Goal: Information Seeking & Learning: Check status

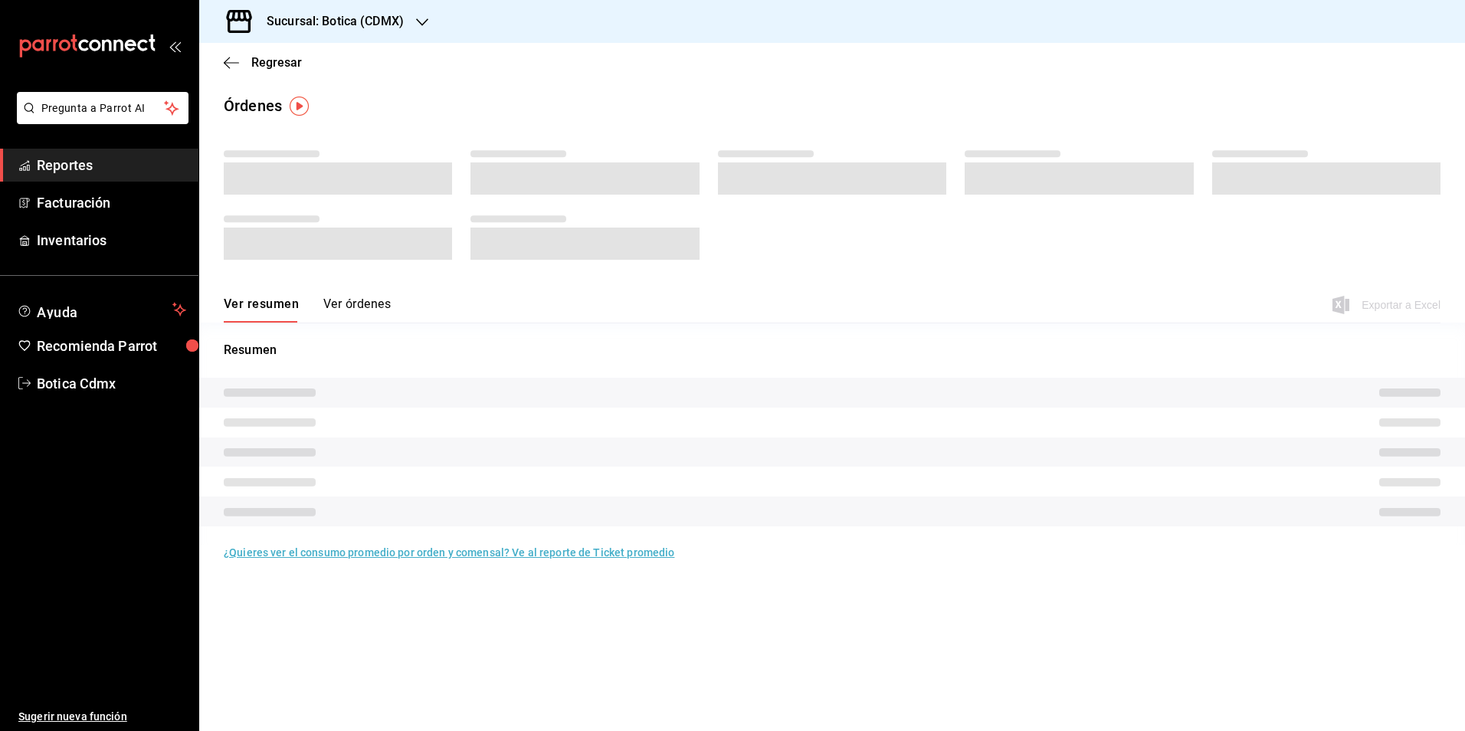
click at [63, 156] on span "Reportes" at bounding box center [111, 165] width 149 height 21
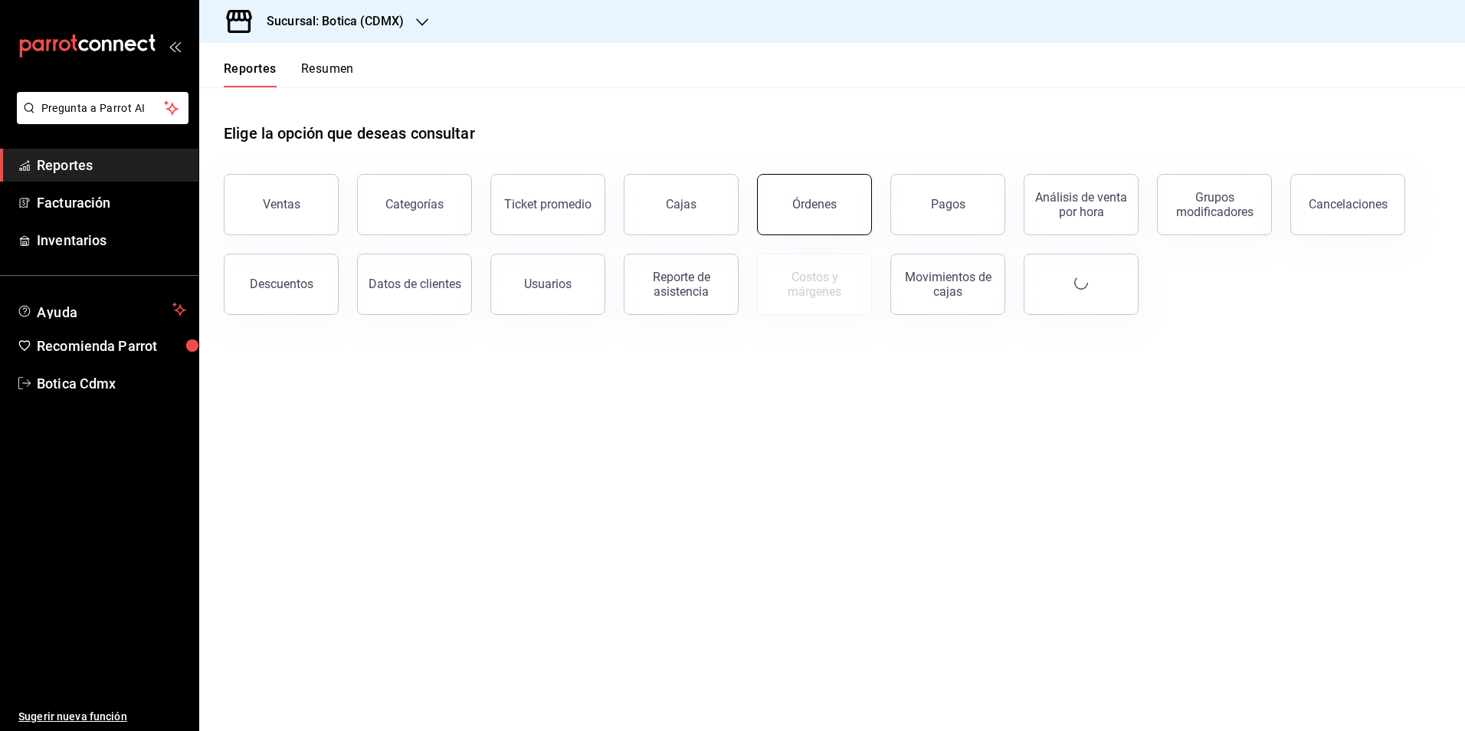
click at [811, 218] on button "Órdenes" at bounding box center [814, 204] width 115 height 61
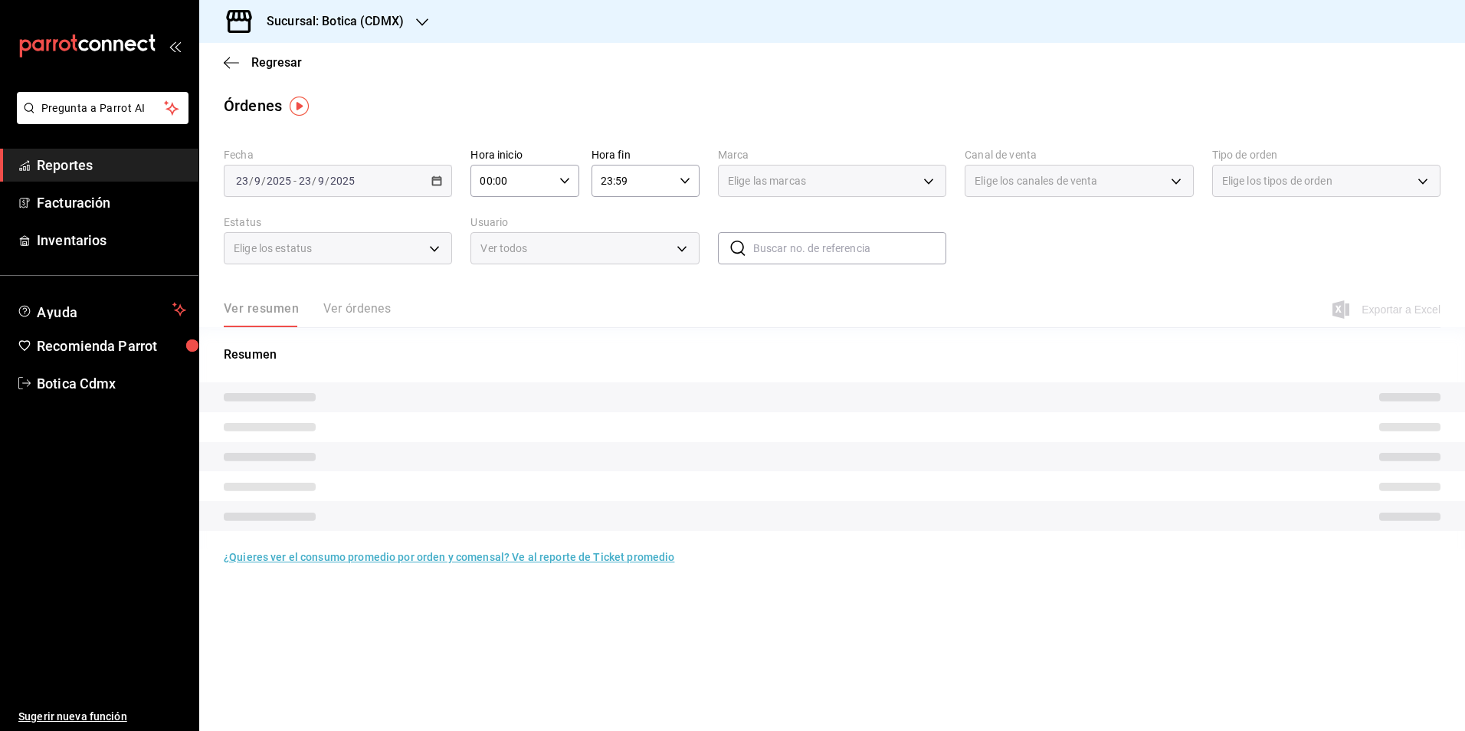
click at [563, 179] on icon "button" at bounding box center [564, 180] width 11 height 11
click at [500, 254] on span "01" at bounding box center [498, 257] width 30 height 12
type input "01:00"
click at [661, 309] on div at bounding box center [732, 365] width 1465 height 731
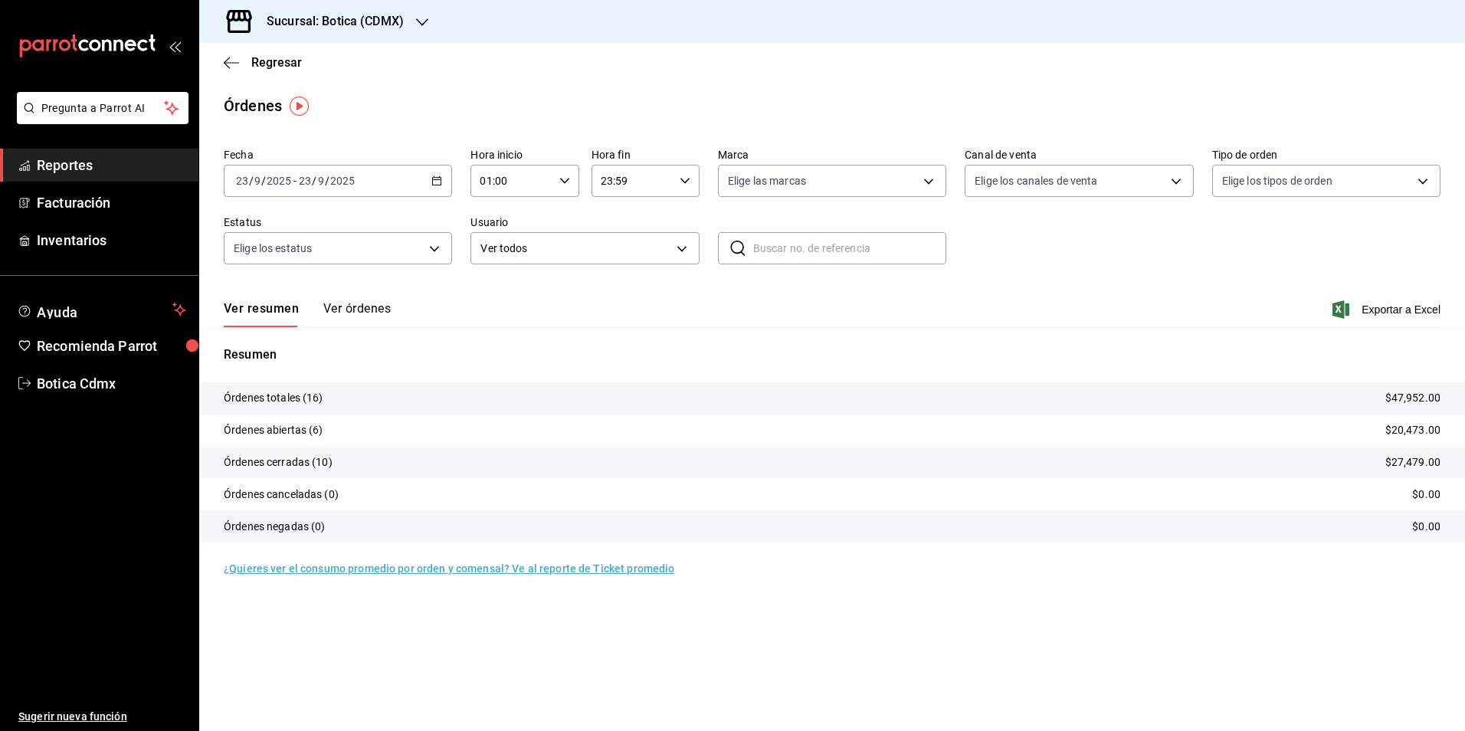
drag, startPoint x: 90, startPoint y: 168, endPoint x: 98, endPoint y: 167, distance: 8.5
click at [90, 168] on span "Reportes" at bounding box center [111, 165] width 149 height 21
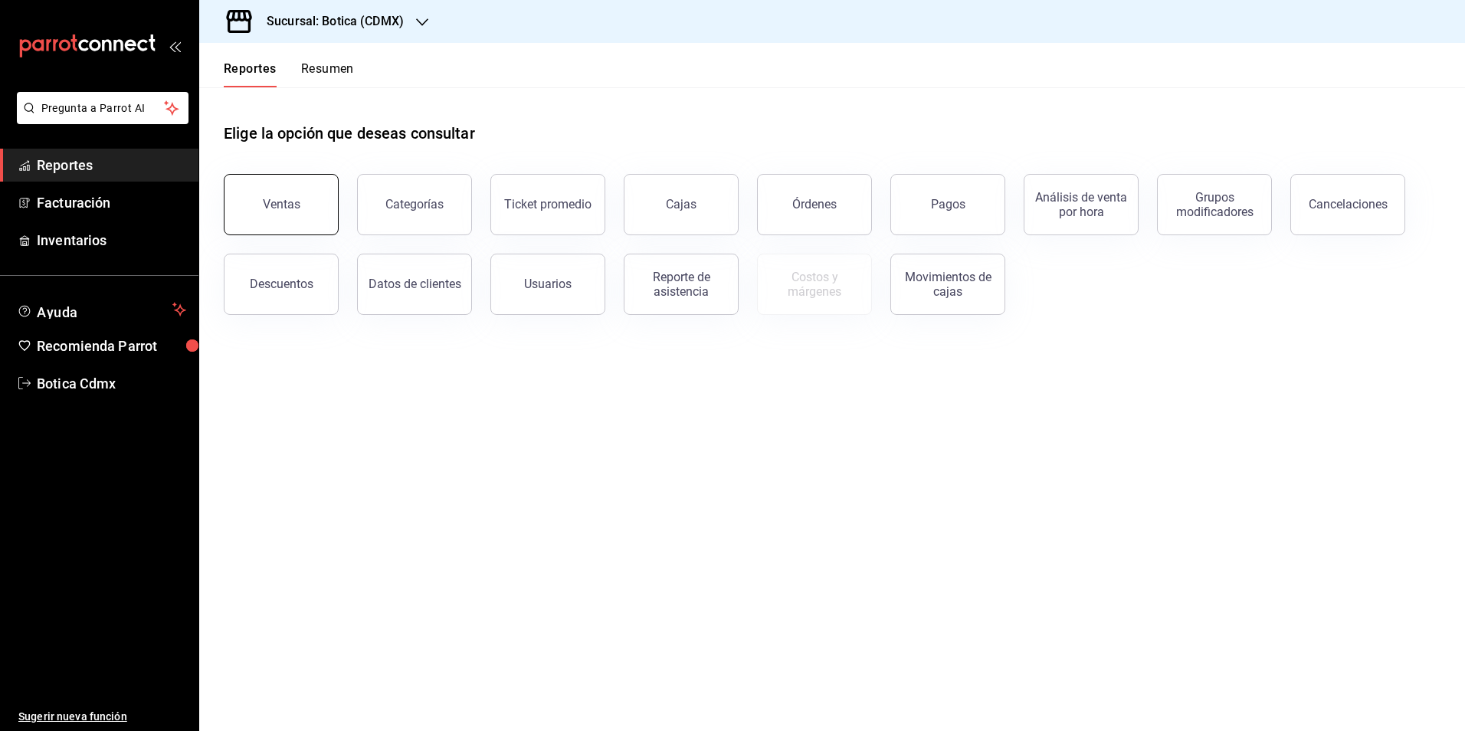
click at [288, 218] on button "Ventas" at bounding box center [281, 204] width 115 height 61
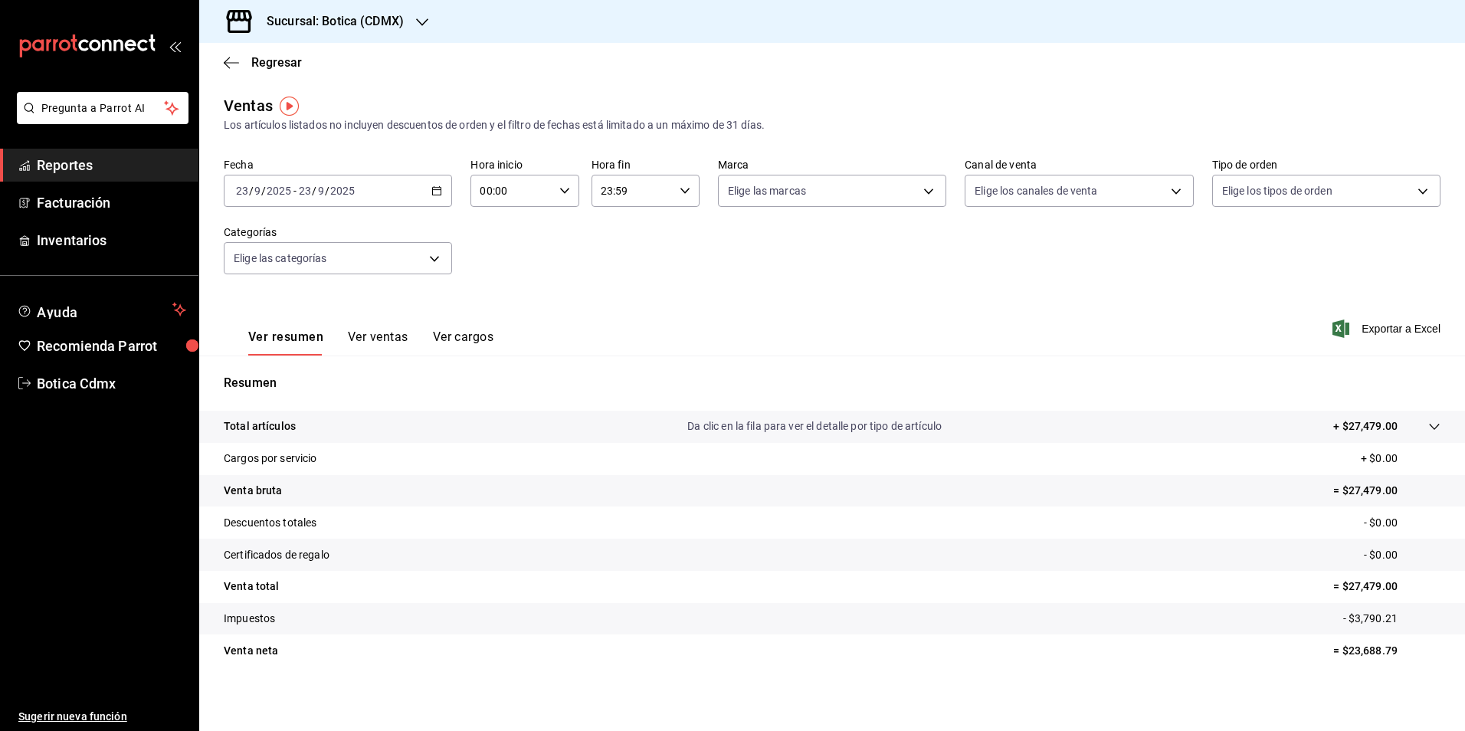
click at [432, 188] on \(Stroke\) "button" at bounding box center [436, 191] width 9 height 8
click at [296, 376] on span "Rango de fechas" at bounding box center [296, 375] width 119 height 16
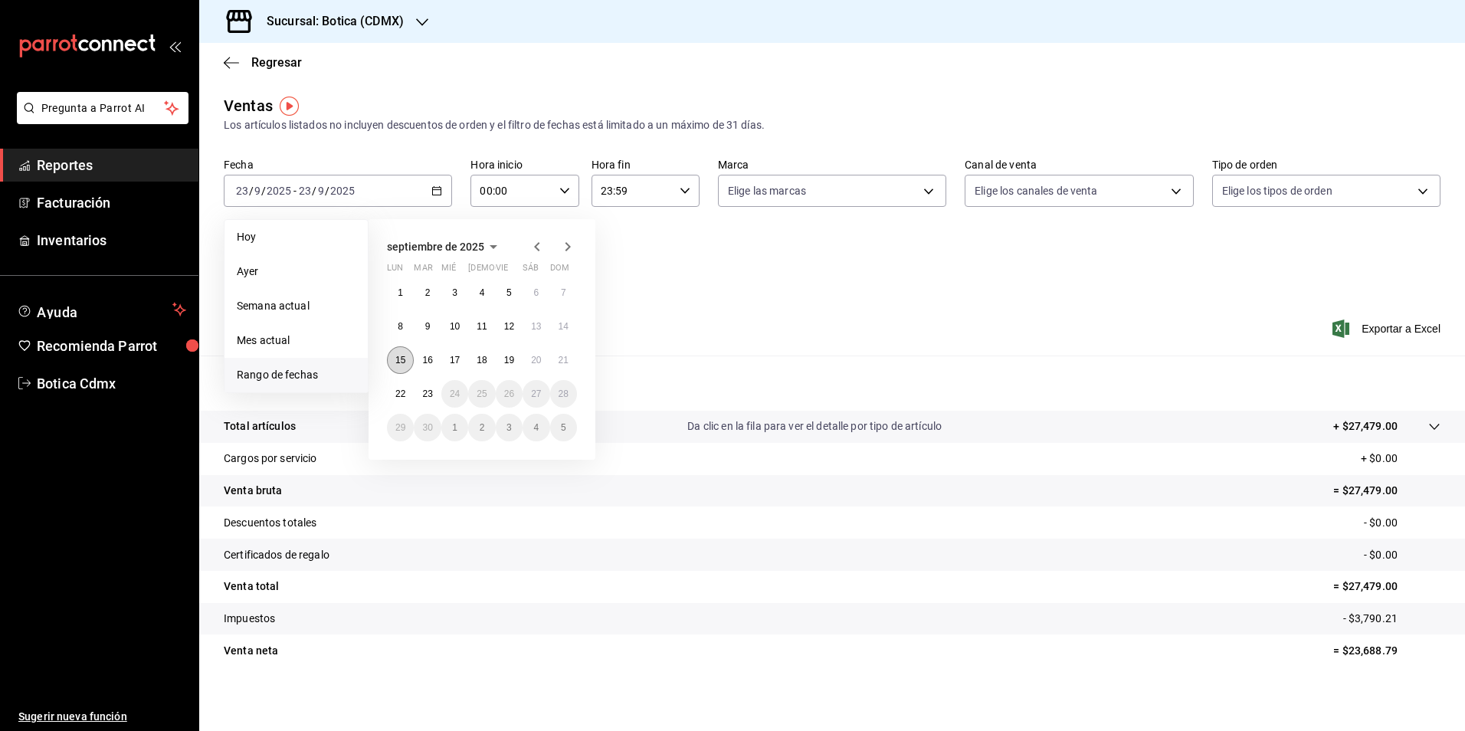
click at [396, 352] on button "15" at bounding box center [400, 360] width 27 height 28
click at [398, 385] on button "22" at bounding box center [400, 394] width 27 height 28
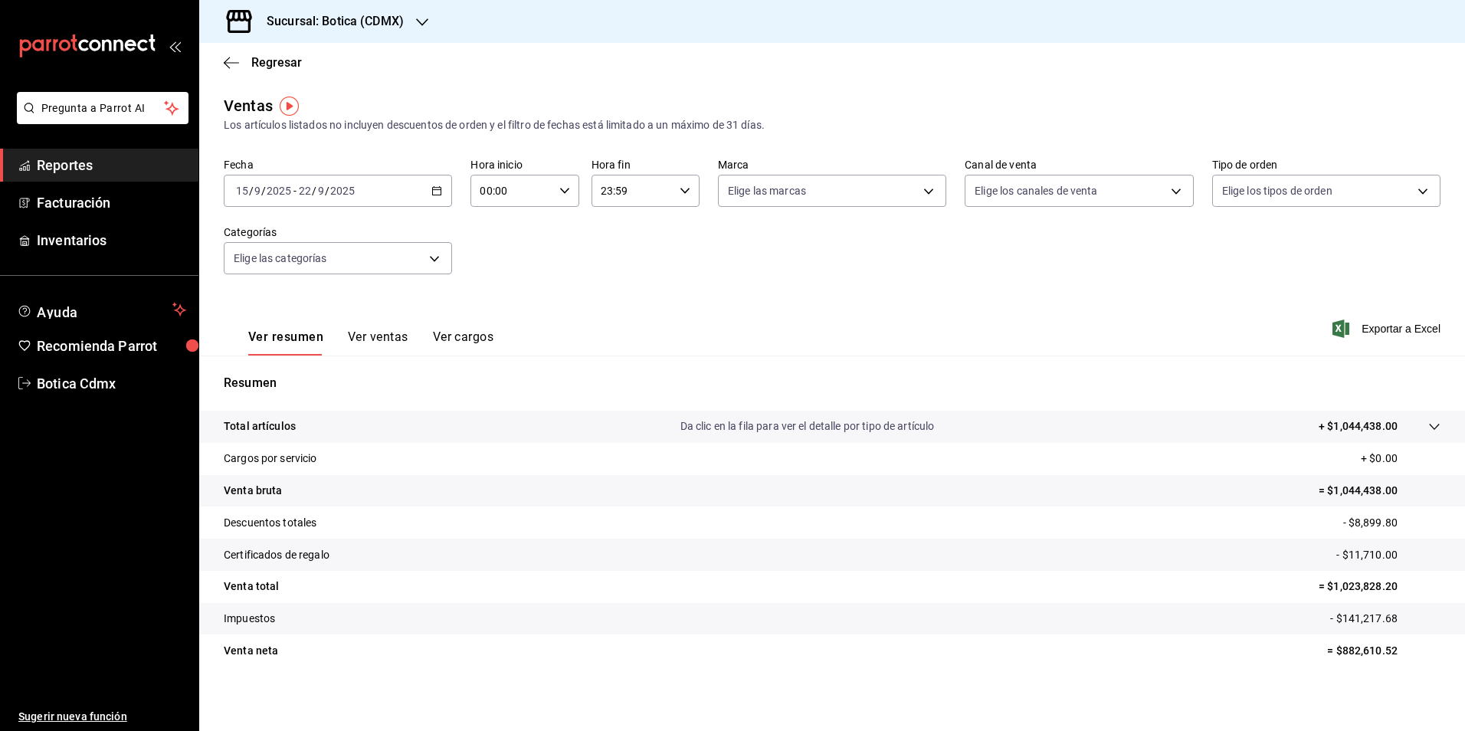
click at [563, 189] on icon "button" at bounding box center [564, 190] width 11 height 11
click at [496, 296] on button "02" at bounding box center [495, 303] width 48 height 31
type input "02:00"
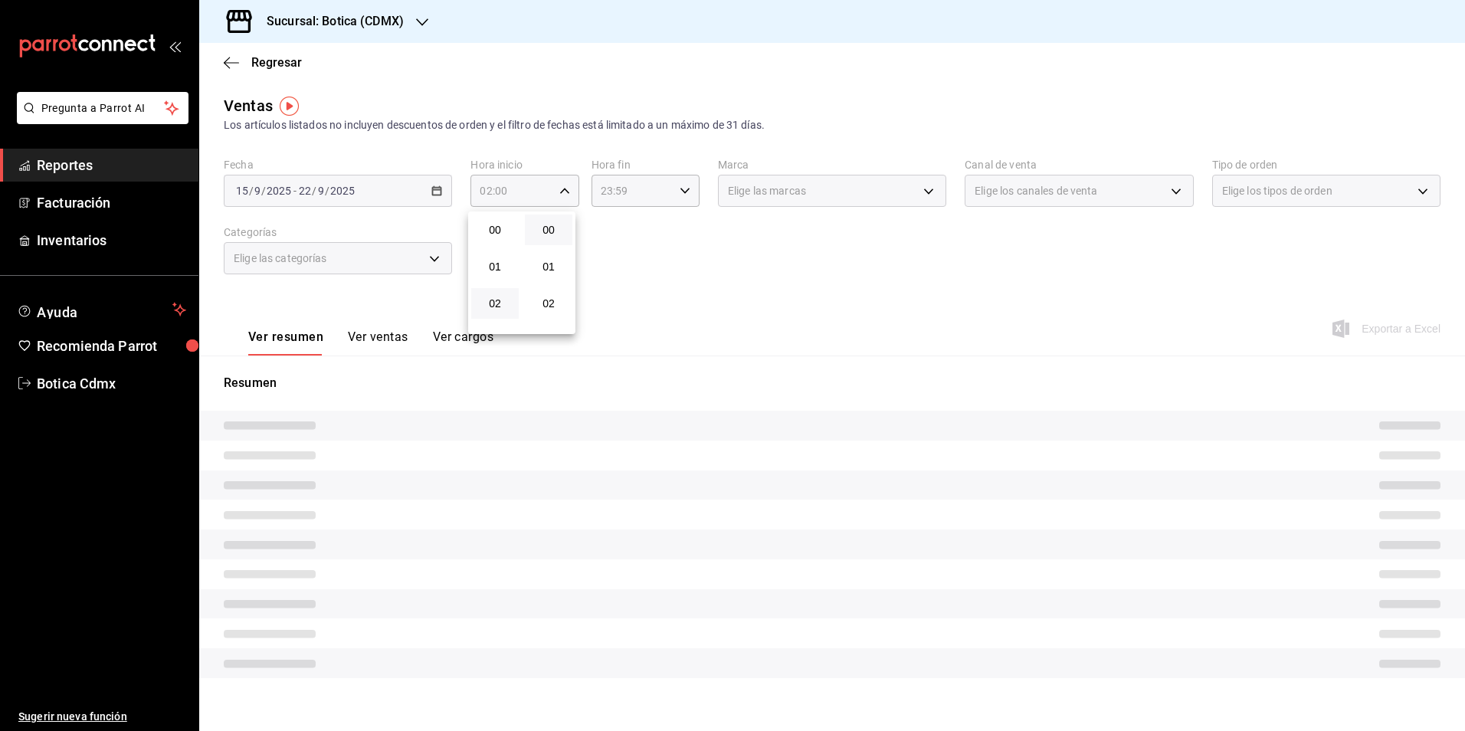
click at [682, 193] on div at bounding box center [732, 365] width 1465 height 731
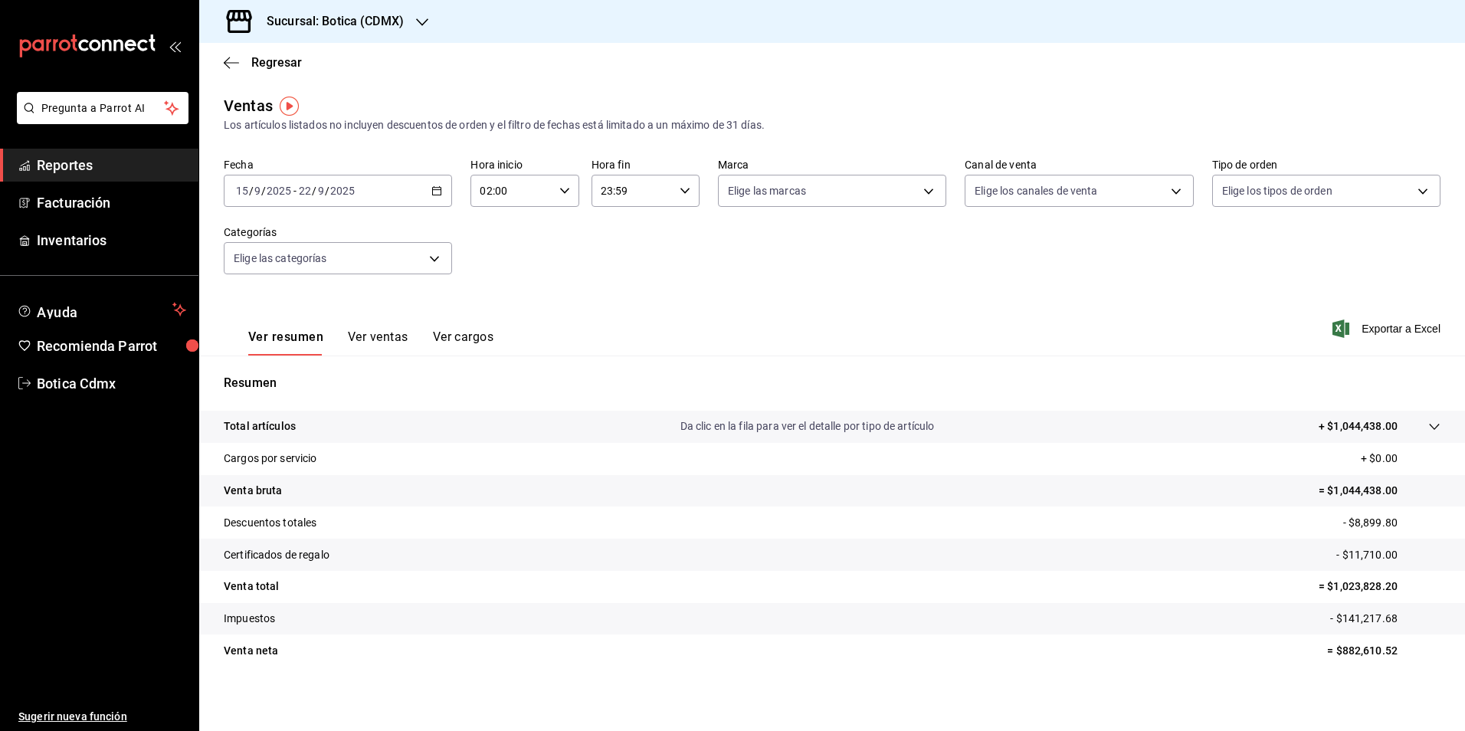
click at [681, 192] on \(Stroke\) "button" at bounding box center [684, 190] width 9 height 5
click at [617, 224] on span "04" at bounding box center [614, 230] width 29 height 12
type input "04:59"
click at [815, 306] on div at bounding box center [732, 365] width 1465 height 731
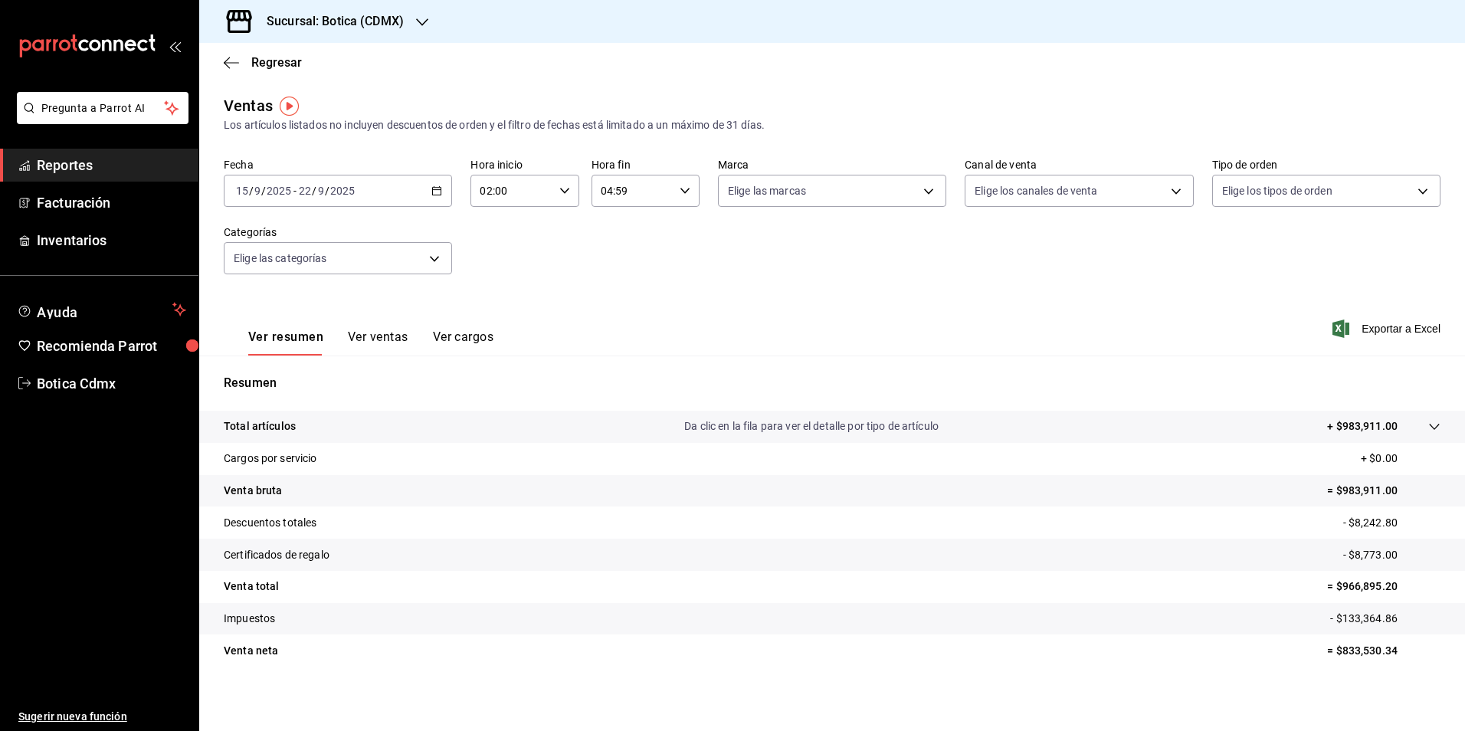
click at [77, 169] on span "Reportes" at bounding box center [111, 165] width 149 height 21
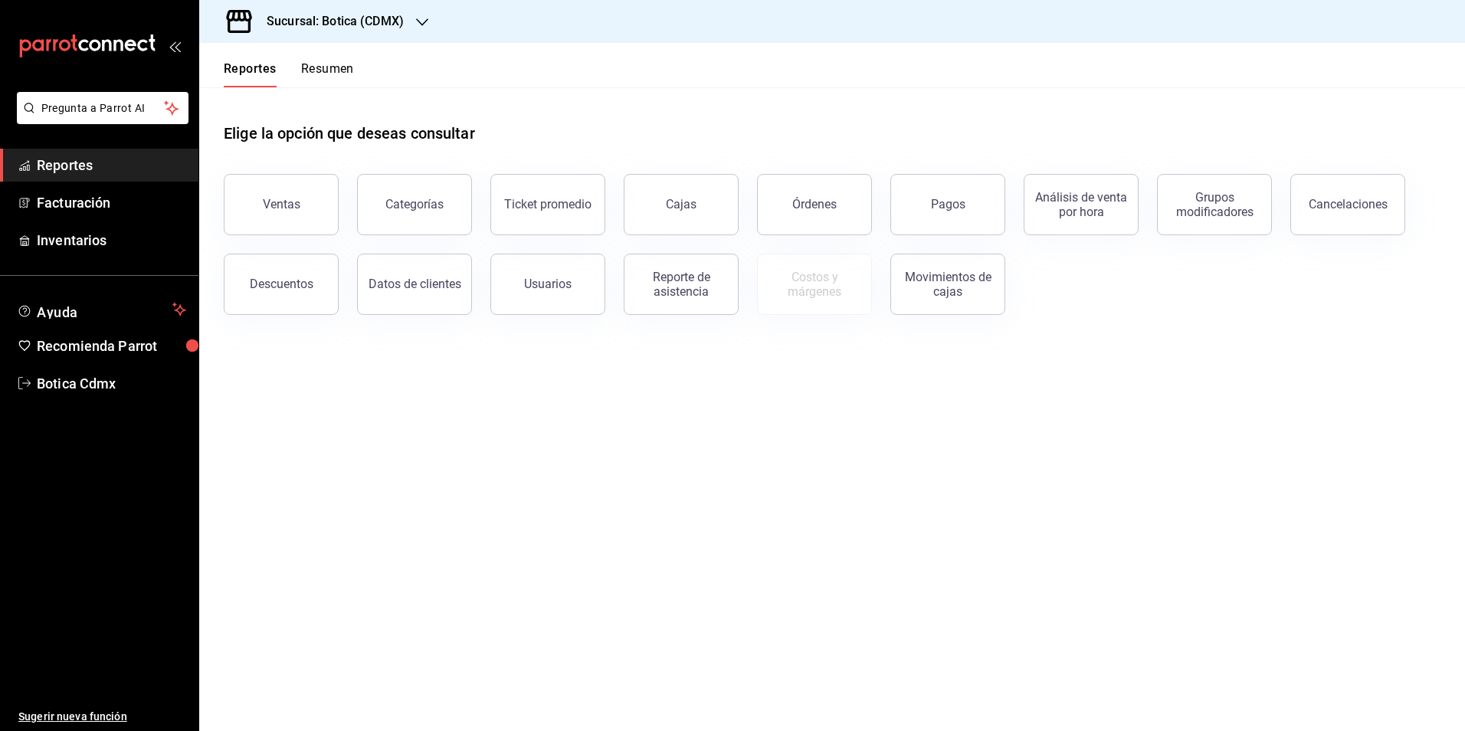
click at [247, 282] on button "Descuentos" at bounding box center [281, 284] width 115 height 61
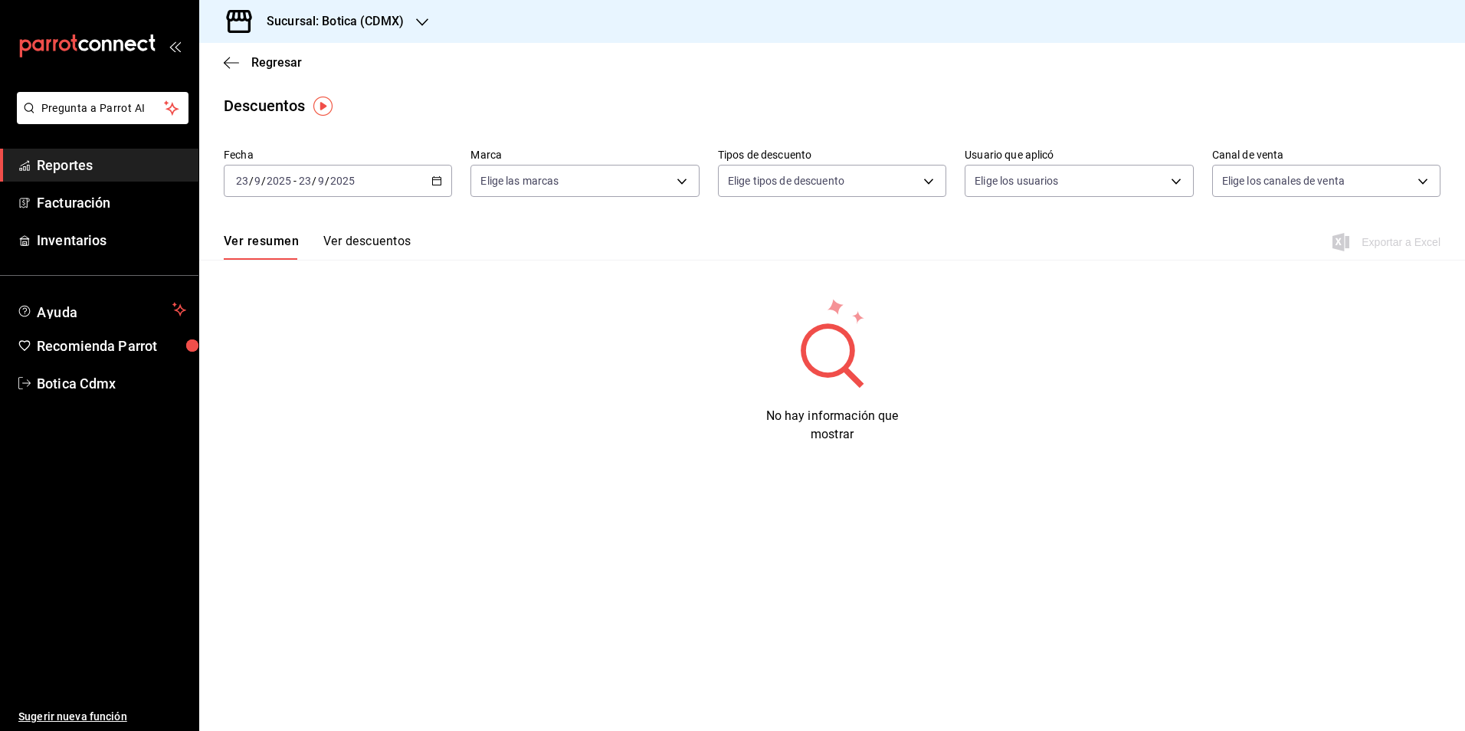
click at [55, 168] on span "Reportes" at bounding box center [111, 165] width 149 height 21
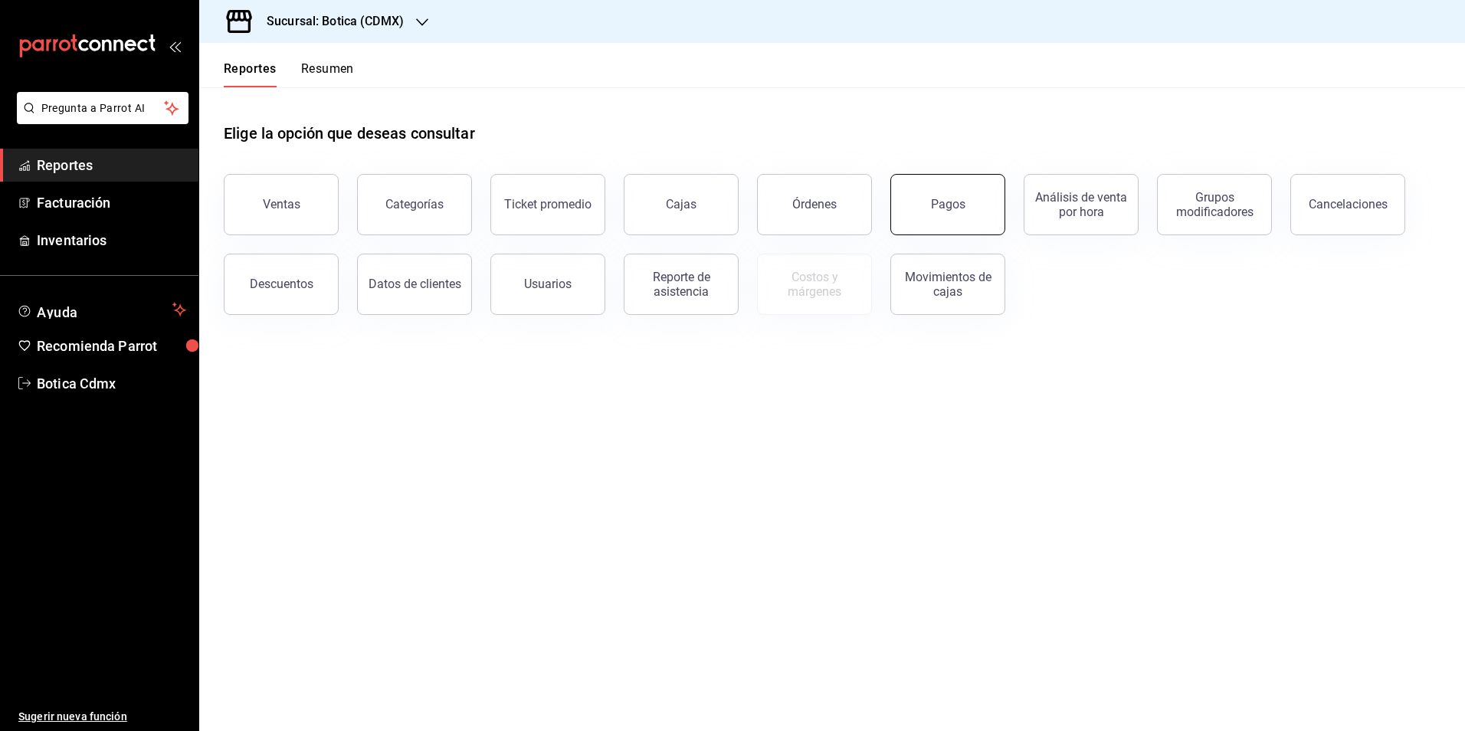
click at [940, 196] on button "Pagos" at bounding box center [947, 204] width 115 height 61
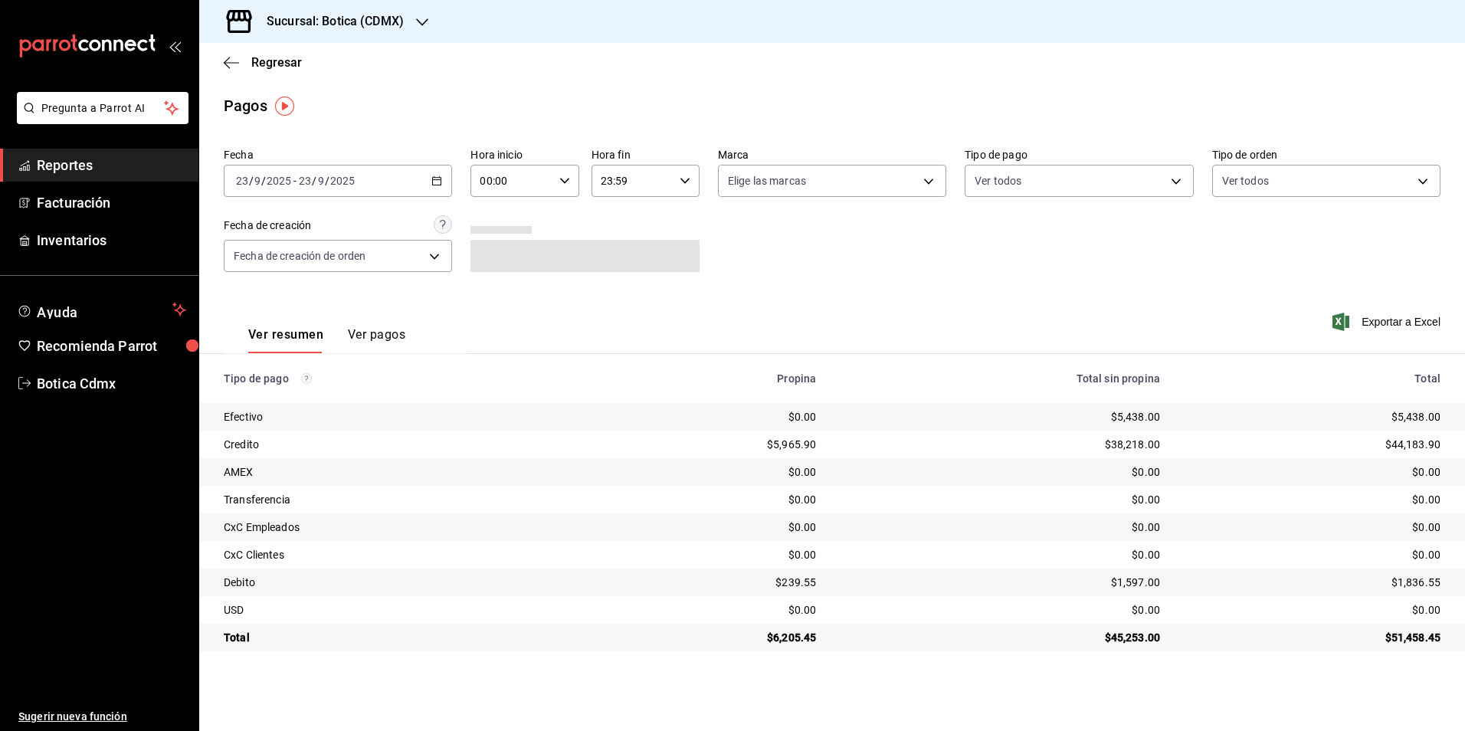
click at [568, 180] on icon "button" at bounding box center [564, 180] width 11 height 11
click at [490, 292] on span "02" at bounding box center [498, 293] width 30 height 12
type input "02:00"
click at [852, 274] on div at bounding box center [732, 365] width 1465 height 731
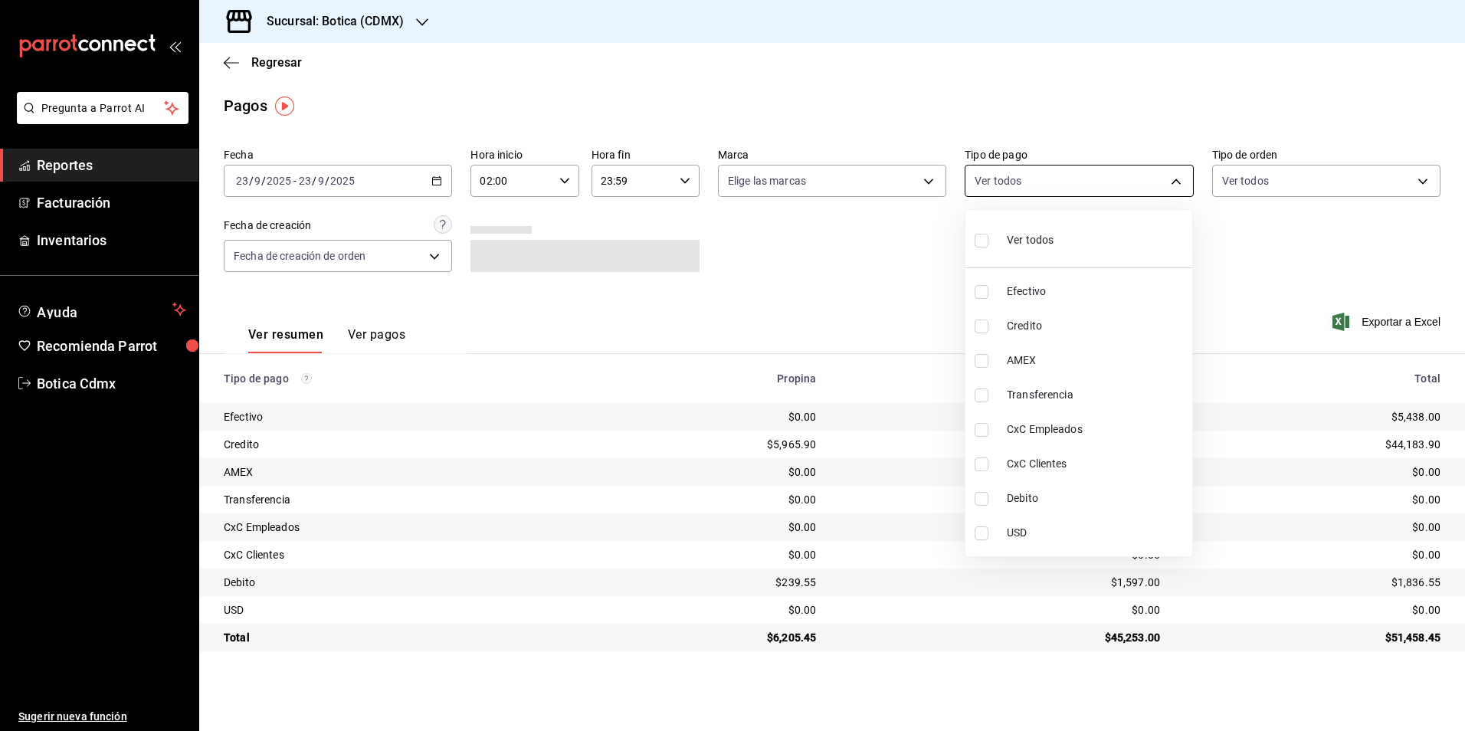
click at [1183, 182] on body "Pregunta a Parrot AI Reportes Facturación Inventarios Ayuda Recomienda Parrot B…" at bounding box center [732, 365] width 1465 height 731
click at [1027, 326] on span "Credito" at bounding box center [1096, 326] width 179 height 16
type input "b4da851e-66ec-43b1-8a0b-e545688a4eb6"
checkbox input "true"
click at [1007, 495] on span "Debito" at bounding box center [1096, 498] width 179 height 16
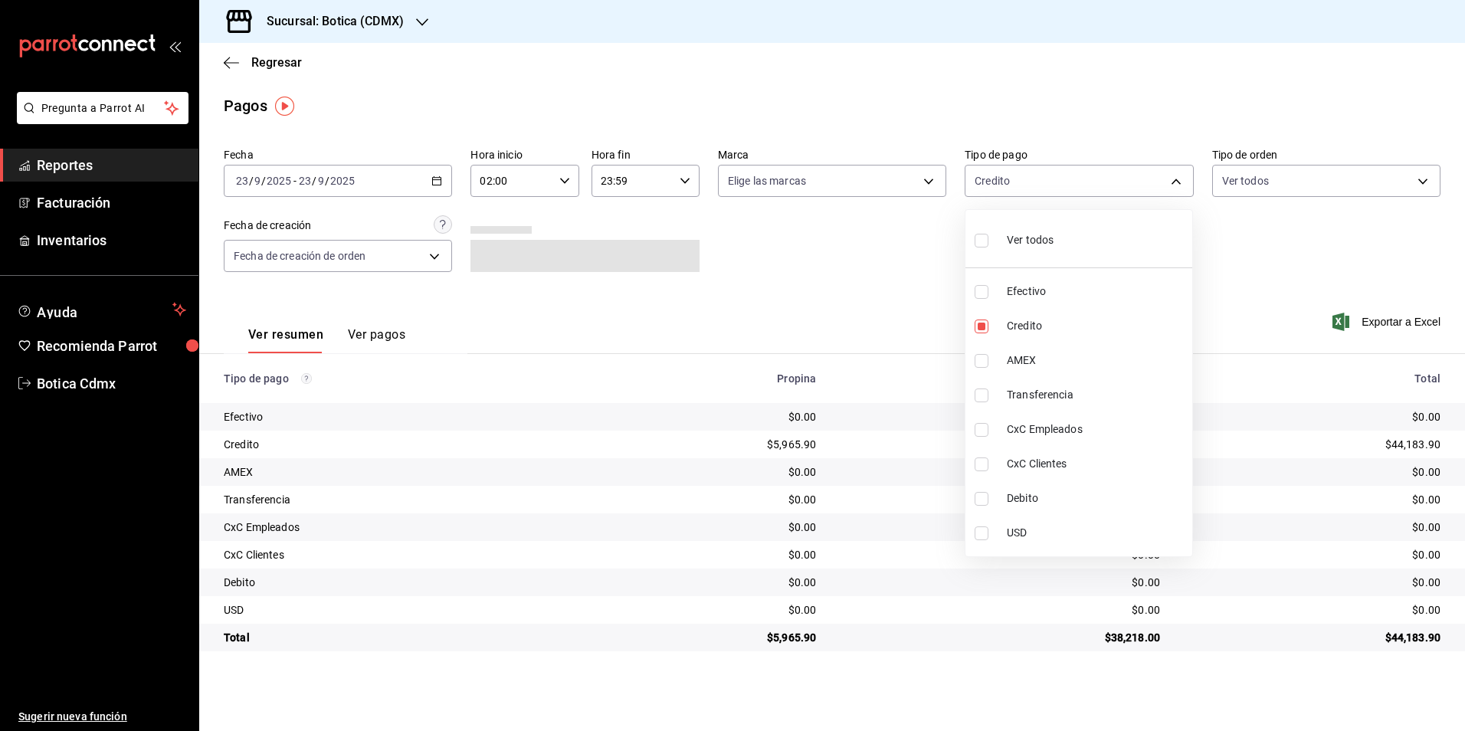
type input "b4da851e-66ec-43b1-8a0b-e545688a4eb6,11579032-5cf0-46af-9956-e0058136143e"
checkbox input "true"
click at [1223, 308] on div at bounding box center [732, 365] width 1465 height 731
click at [1184, 184] on body "Pregunta a Parrot AI Reportes Facturación Inventarios Ayuda Recomienda Parrot B…" at bounding box center [732, 365] width 1465 height 731
click at [1001, 247] on div "Ver todos" at bounding box center [1014, 238] width 79 height 33
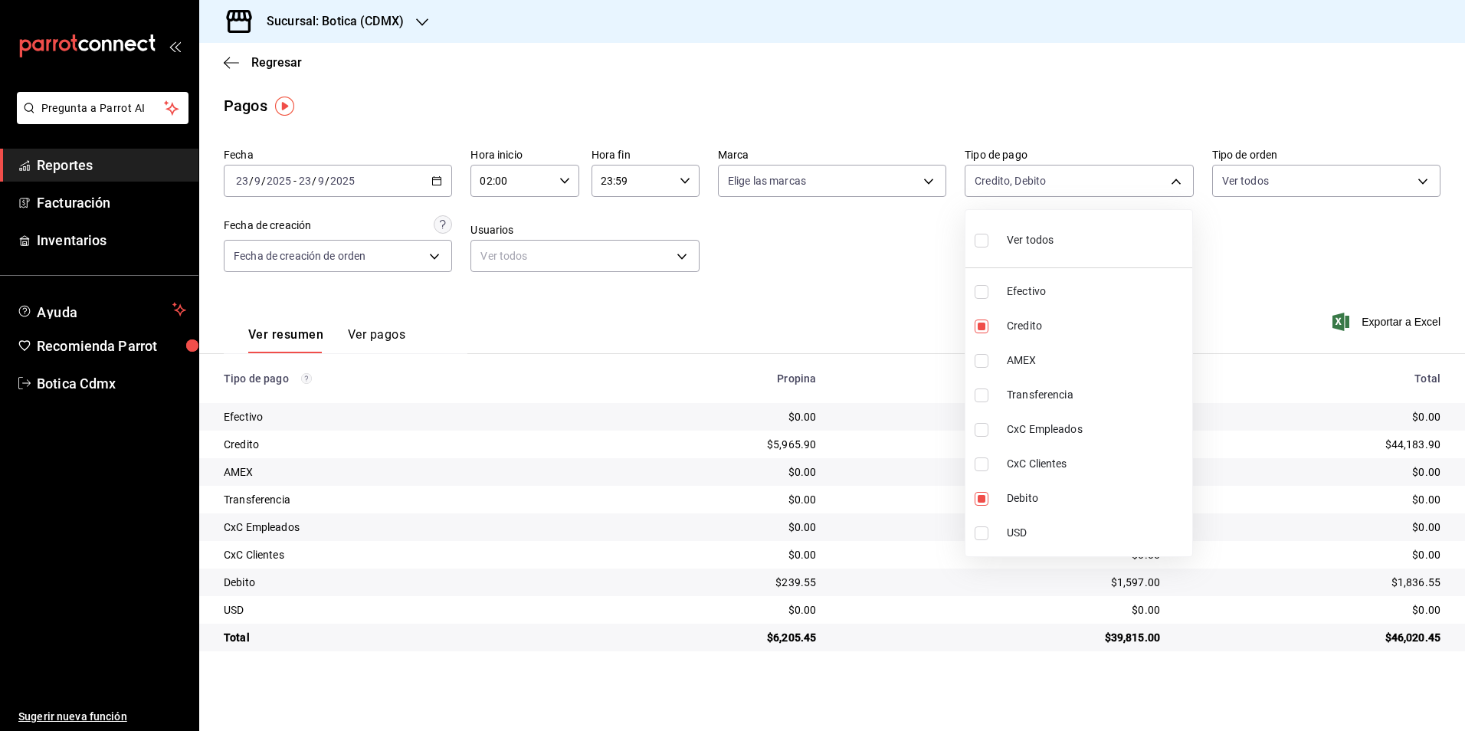
type input "e1ca0108-3f33-4c0f-ad57-d68d77d83aa1,b4da851e-66ec-43b1-8a0b-e545688a4eb6,dd363…"
checkbox input "true"
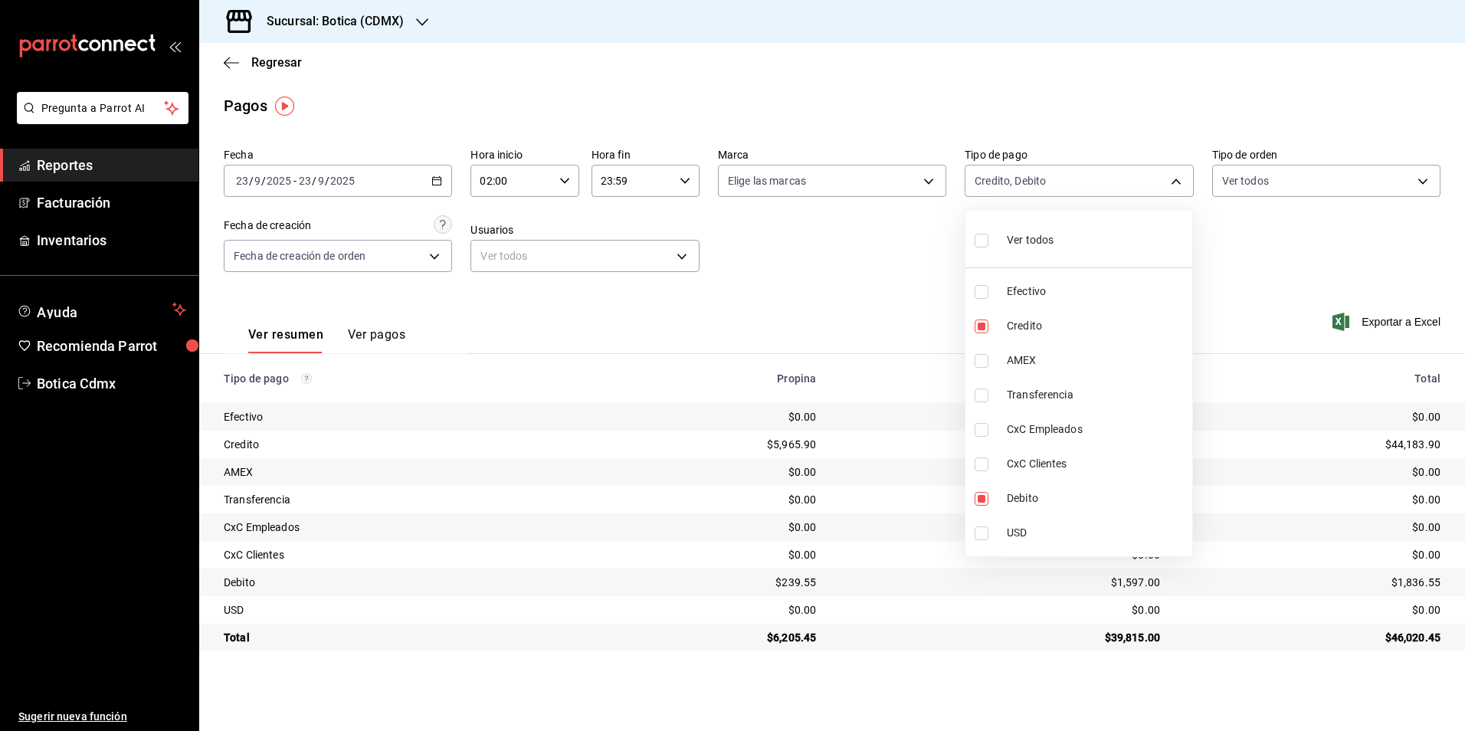
checkbox input "true"
click at [874, 274] on div at bounding box center [732, 365] width 1465 height 731
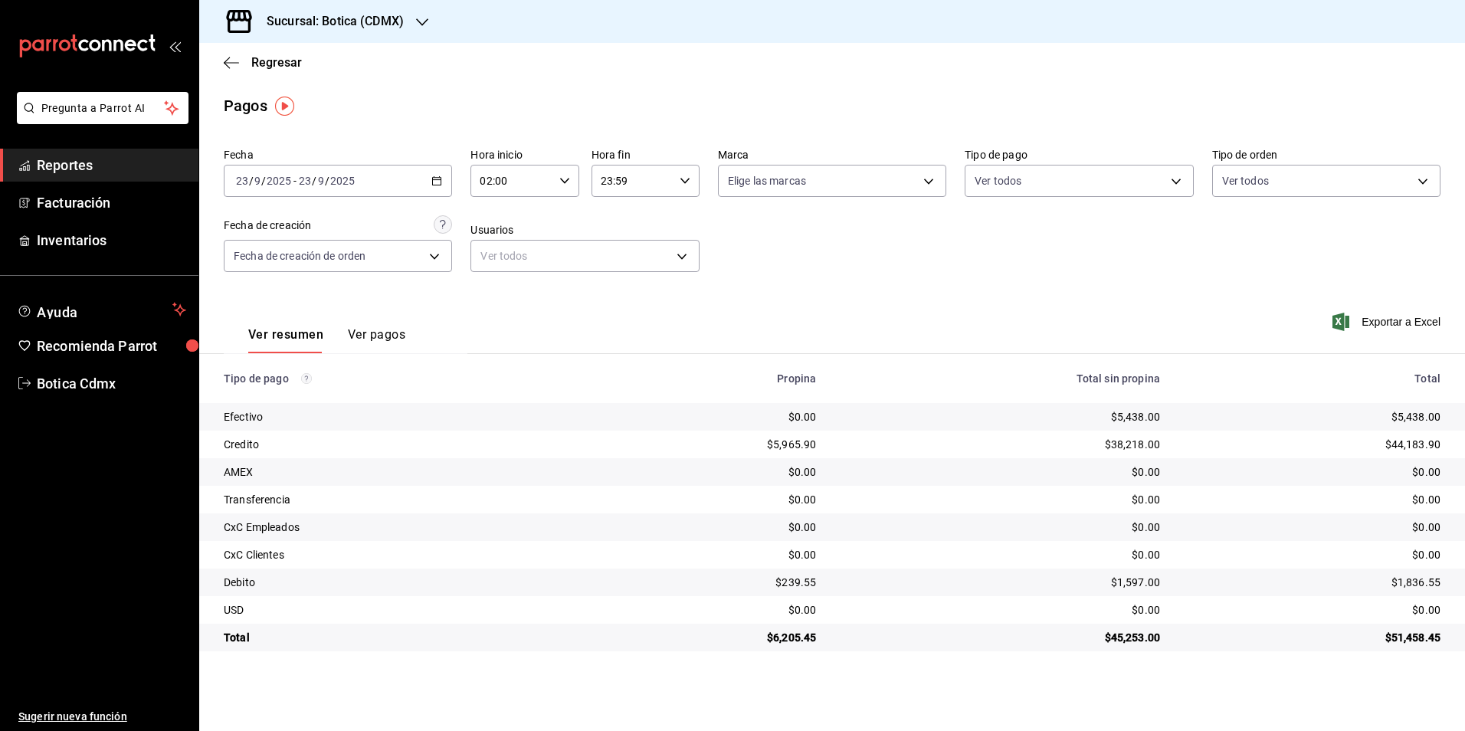
click at [62, 165] on span "Reportes" at bounding box center [111, 165] width 149 height 21
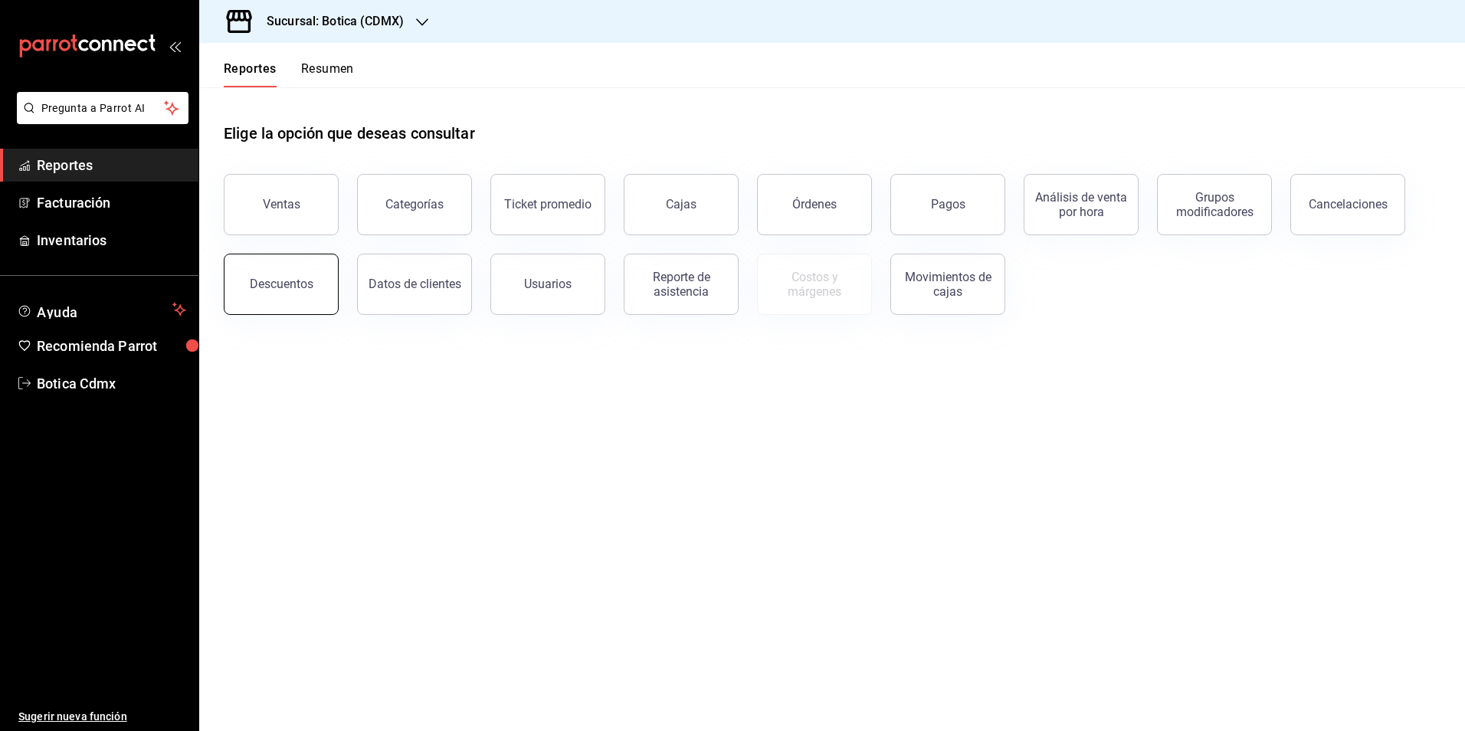
click at [268, 280] on div "Descuentos" at bounding box center [282, 284] width 64 height 15
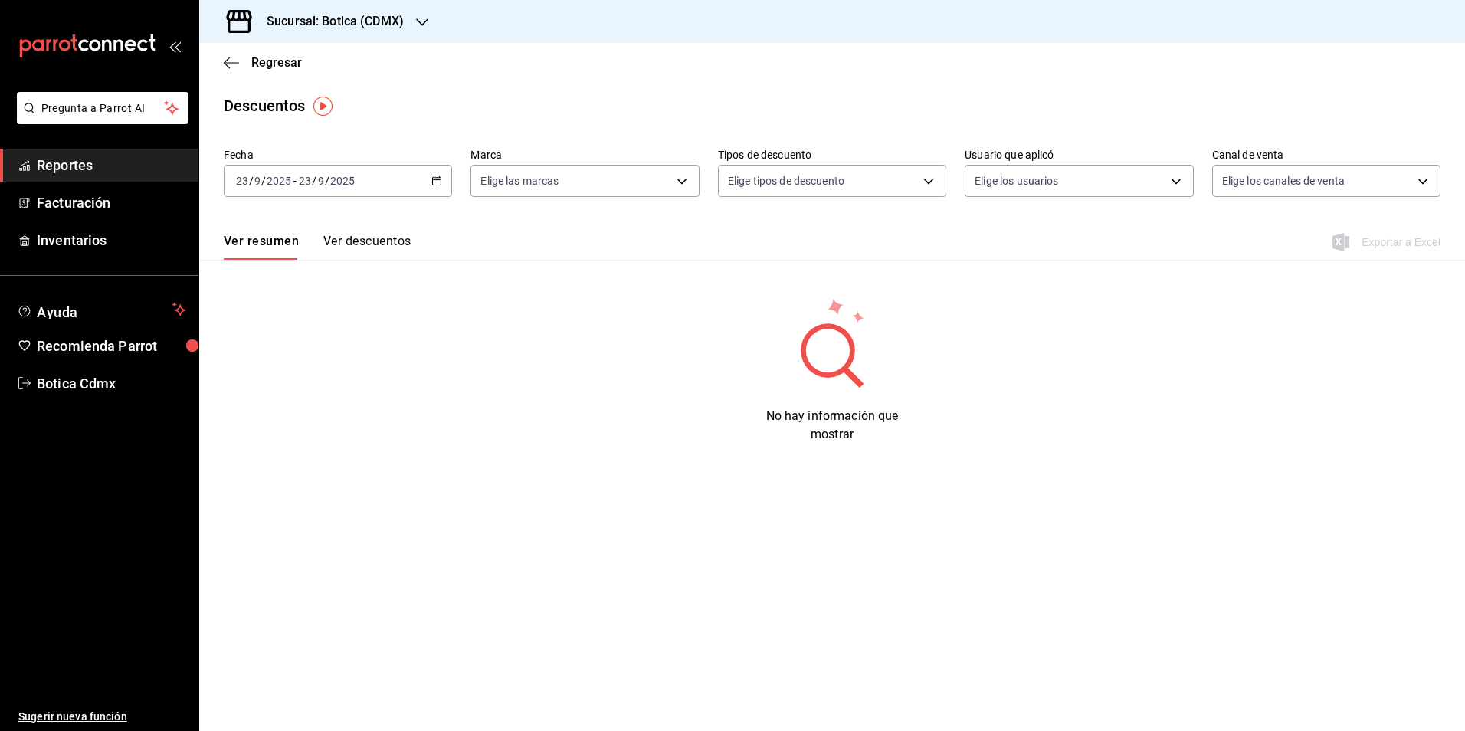
click at [369, 244] on button "Ver descuentos" at bounding box center [366, 247] width 87 height 26
click at [267, 238] on button "Ver resumen" at bounding box center [259, 247] width 71 height 26
click at [74, 167] on span "Reportes" at bounding box center [111, 165] width 149 height 21
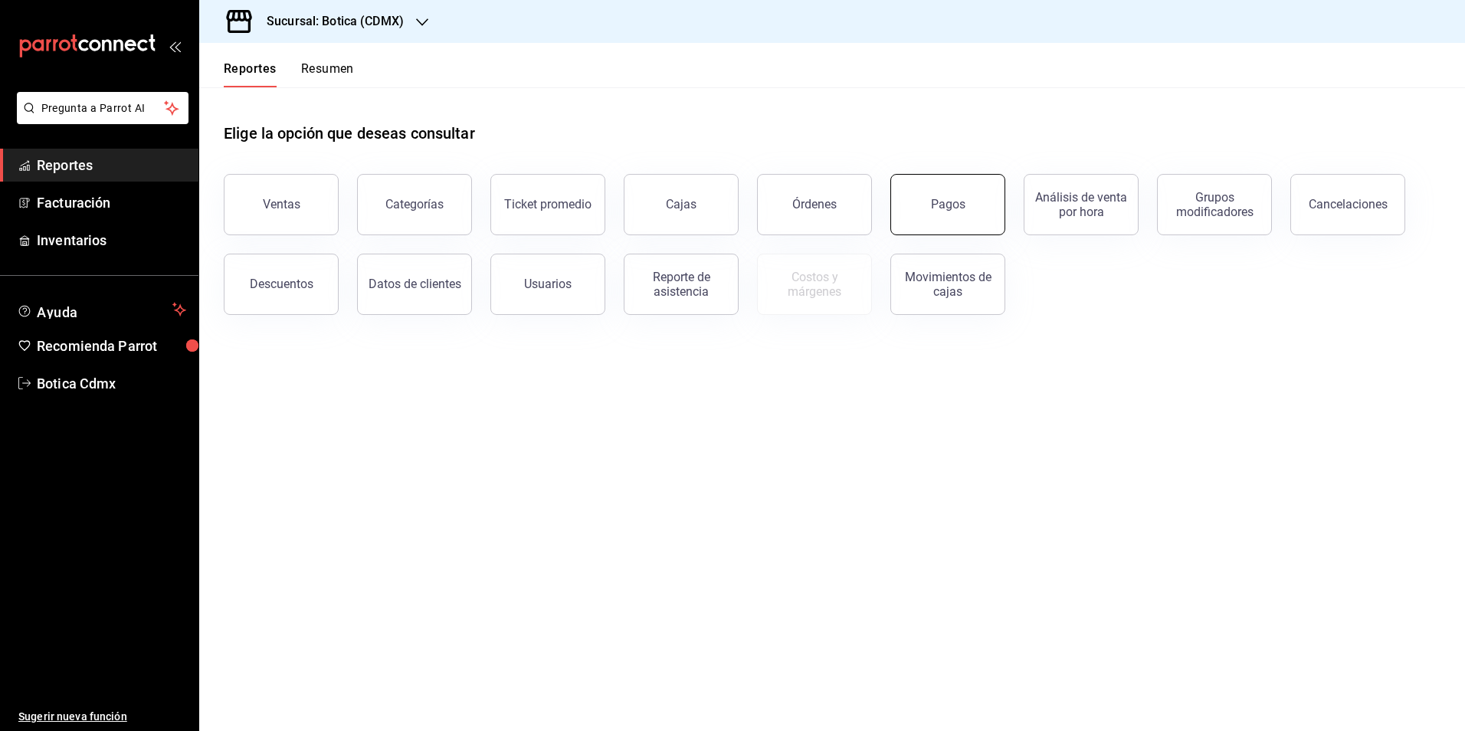
click at [940, 198] on div "Pagos" at bounding box center [948, 204] width 34 height 15
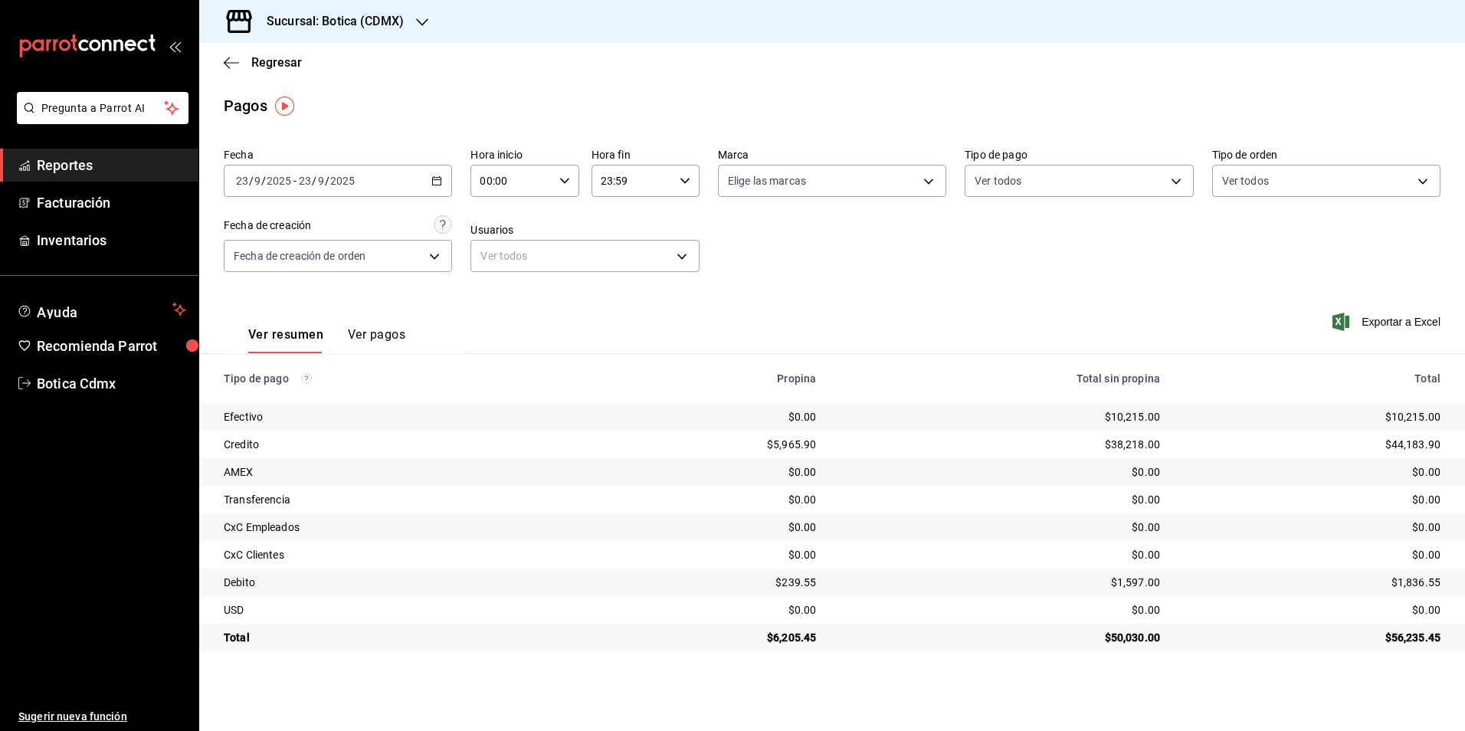
click at [74, 163] on span "Reportes" at bounding box center [111, 165] width 149 height 21
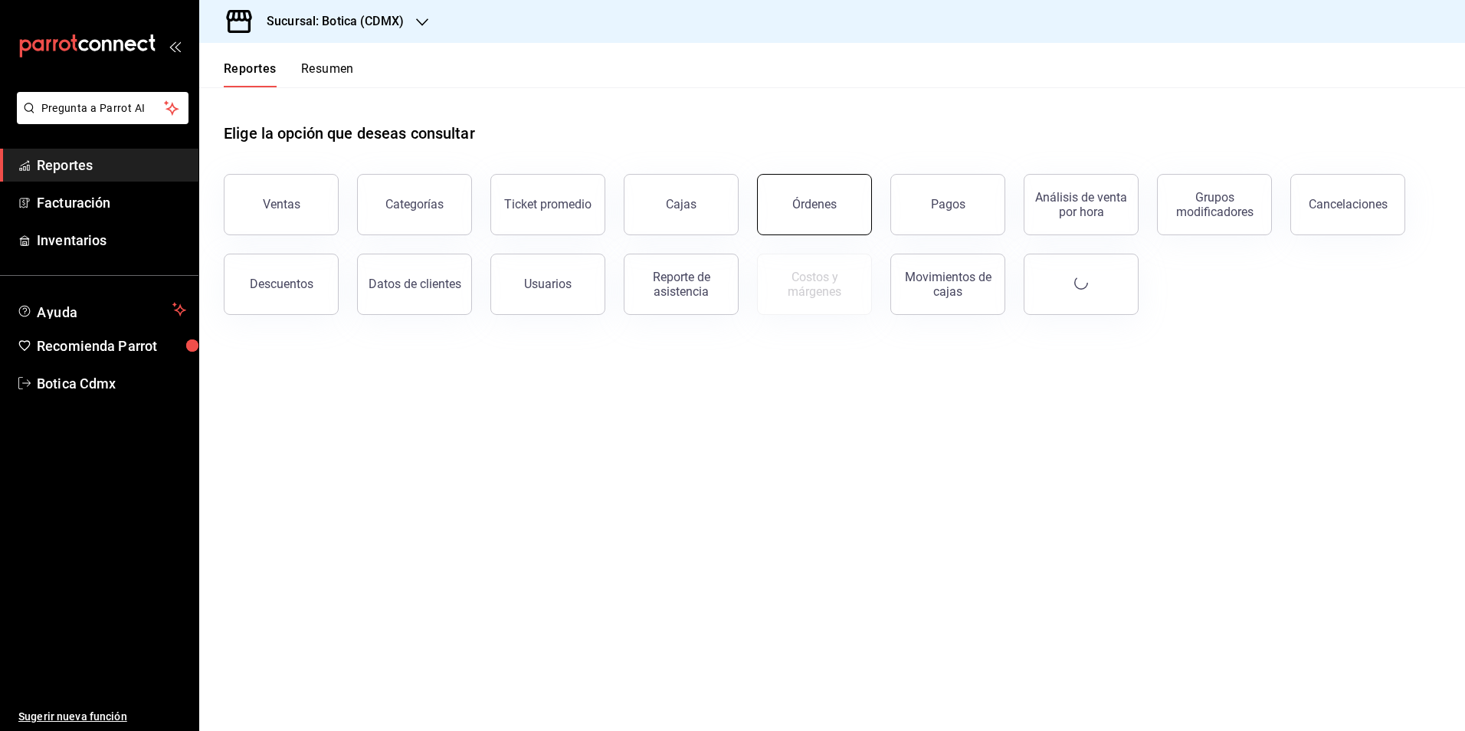
click at [811, 208] on div "Órdenes" at bounding box center [814, 204] width 44 height 15
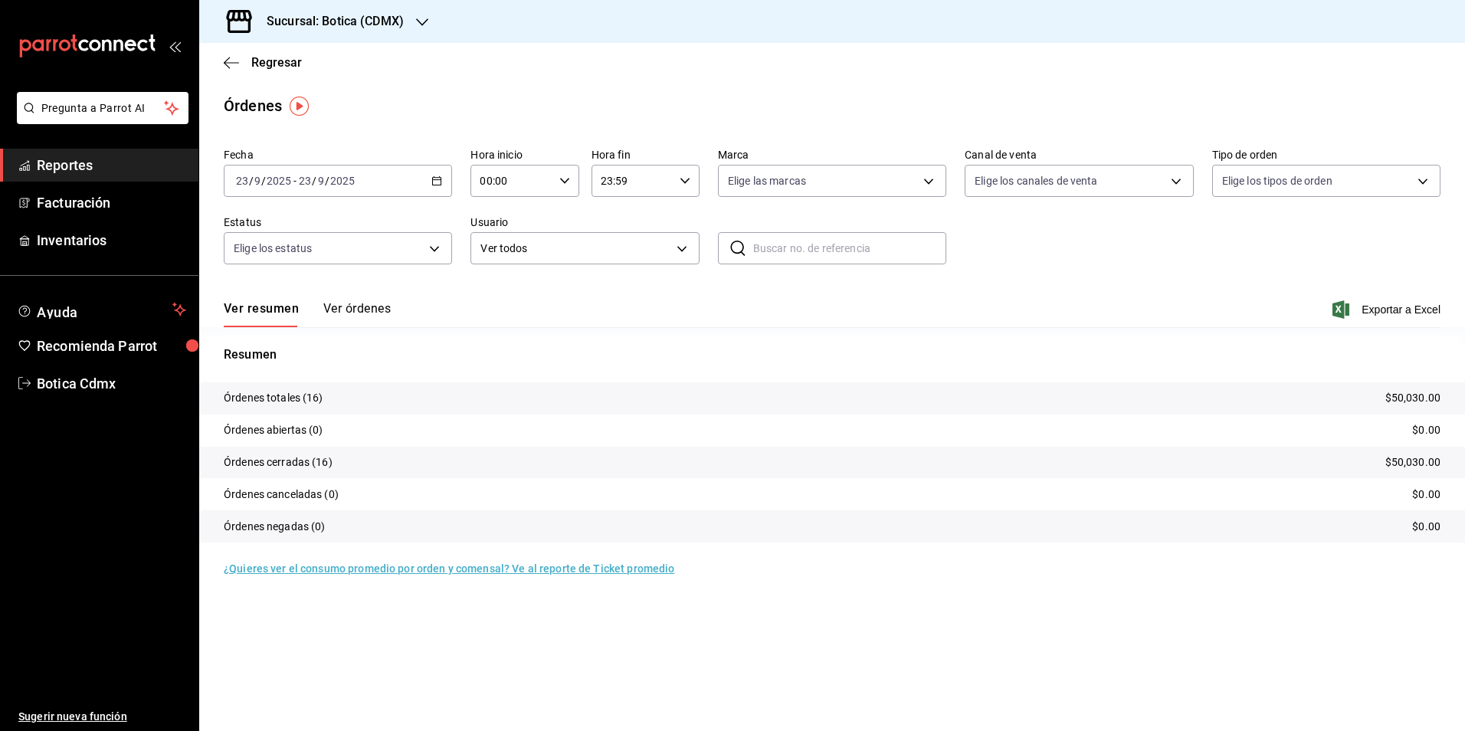
click at [572, 181] on div "00:00 Hora inicio" at bounding box center [524, 181] width 108 height 32
click at [526, 291] on div "02" at bounding box center [552, 293] width 54 height 37
click at [509, 293] on span "02" at bounding box center [498, 293] width 30 height 12
type input "02:00"
click at [1234, 281] on div at bounding box center [732, 365] width 1465 height 731
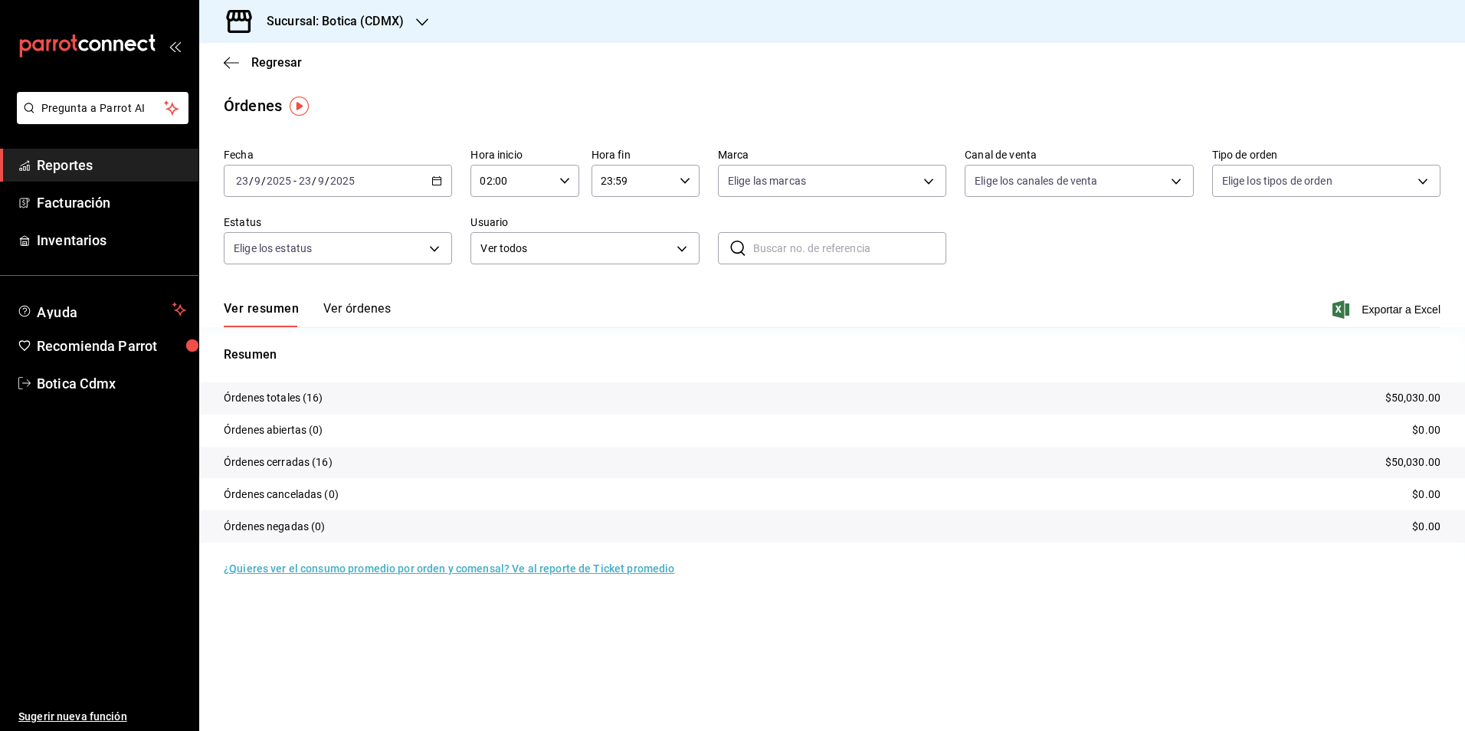
click at [97, 164] on span "Reportes" at bounding box center [111, 165] width 149 height 21
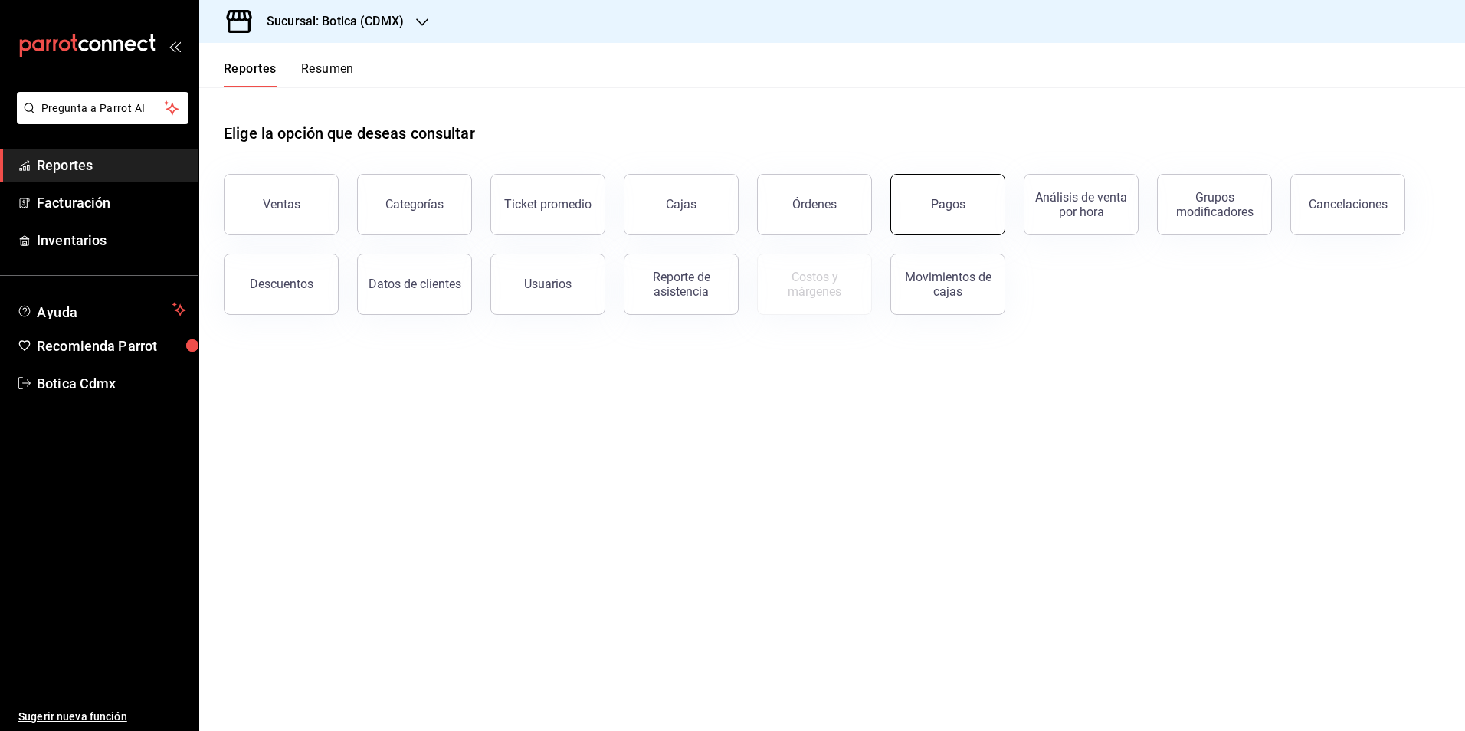
click at [937, 196] on button "Pagos" at bounding box center [947, 204] width 115 height 61
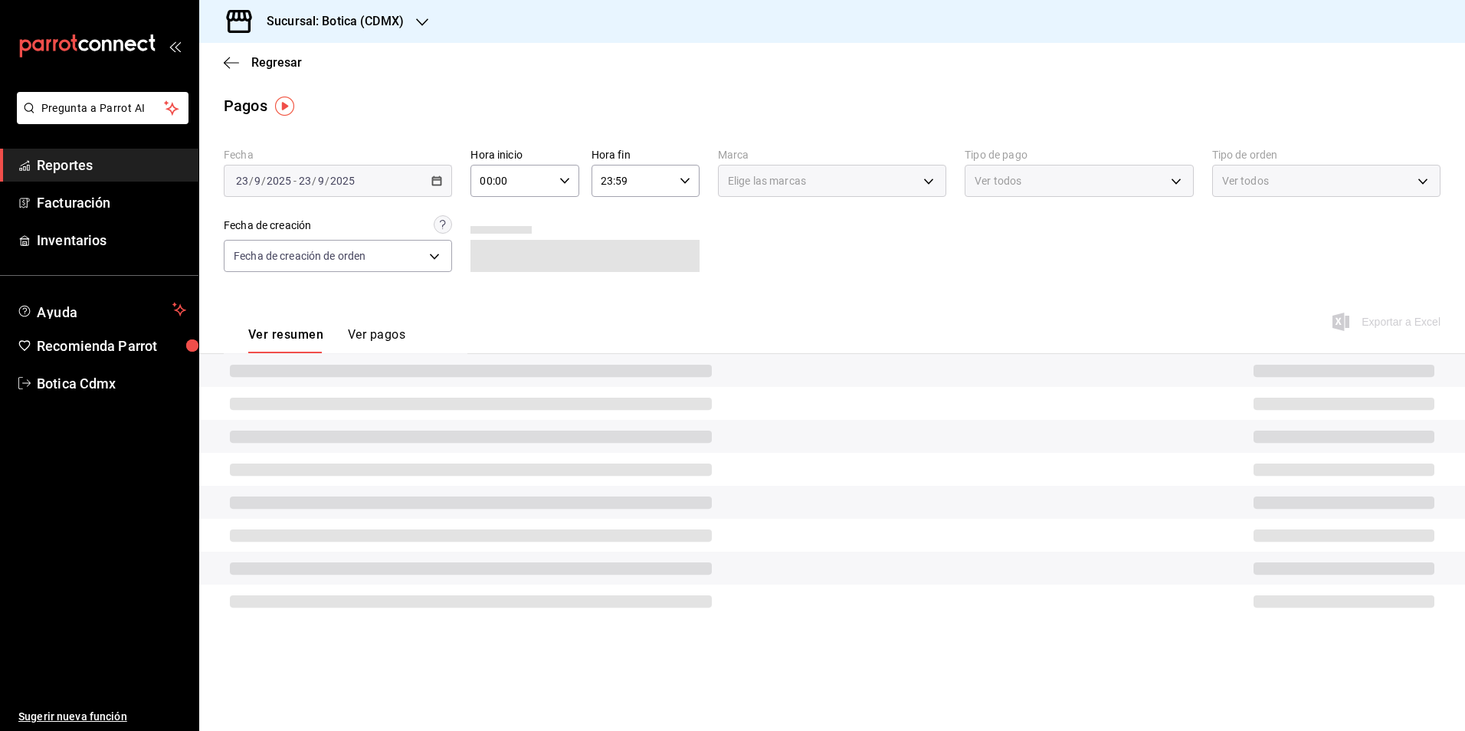
click at [568, 178] on icon "button" at bounding box center [564, 180] width 11 height 11
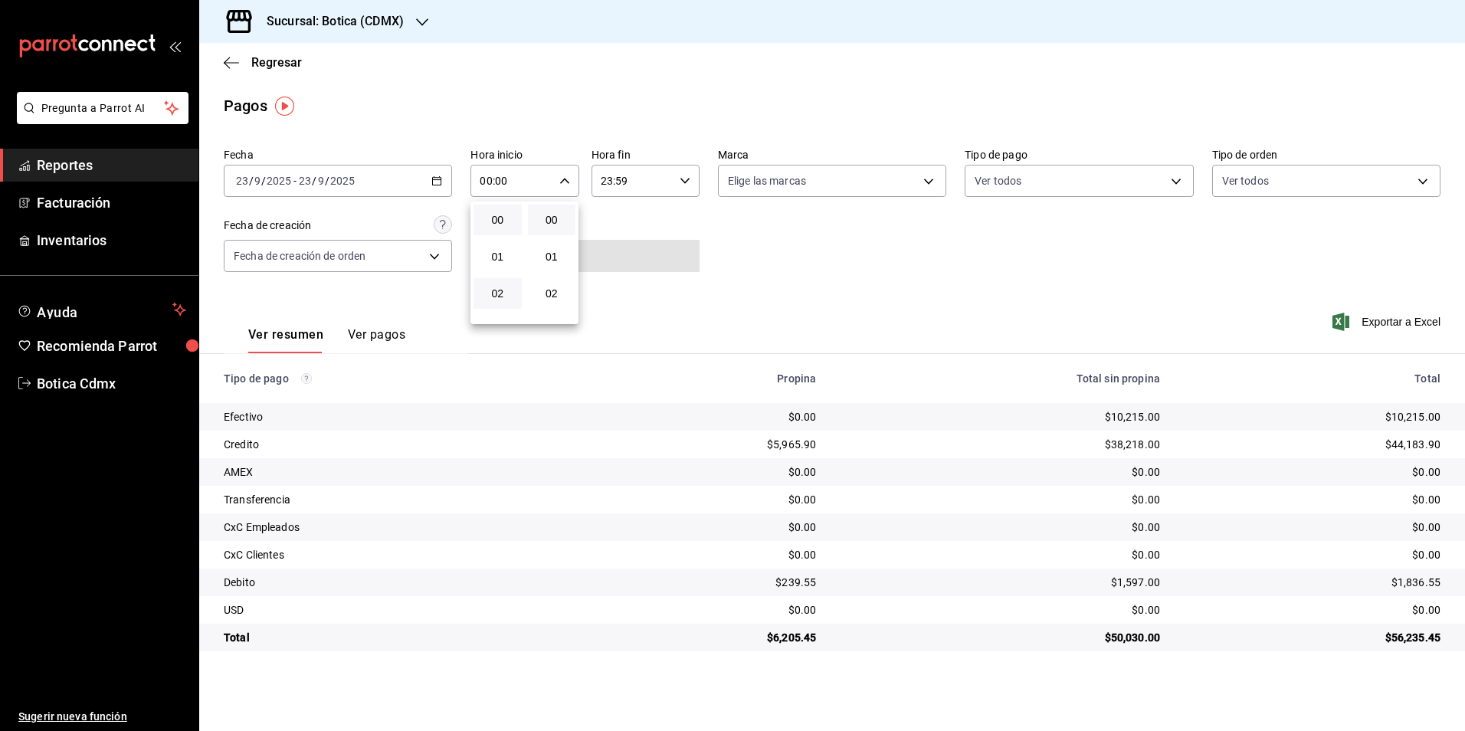
click at [519, 292] on button "02" at bounding box center [497, 293] width 48 height 31
type input "02:00"
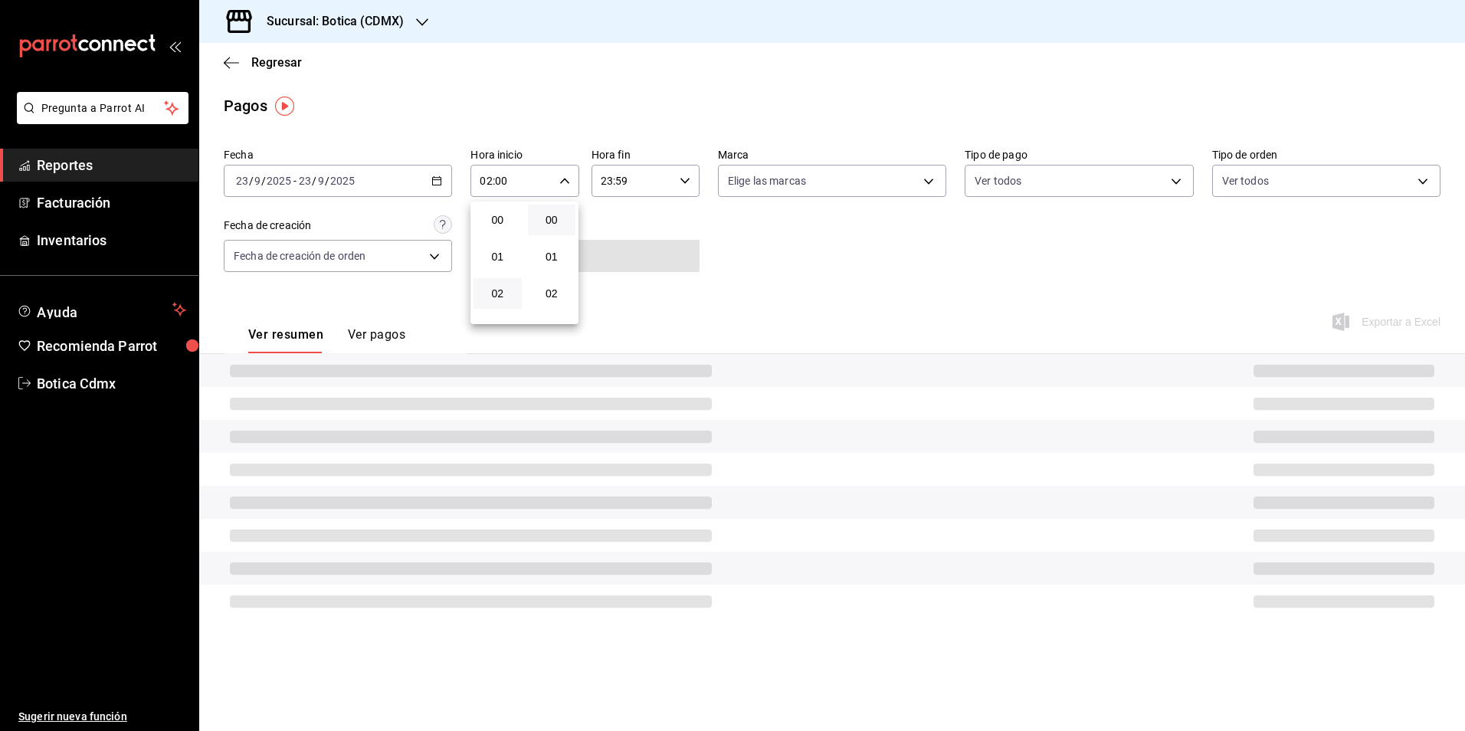
click at [930, 295] on div at bounding box center [732, 365] width 1465 height 731
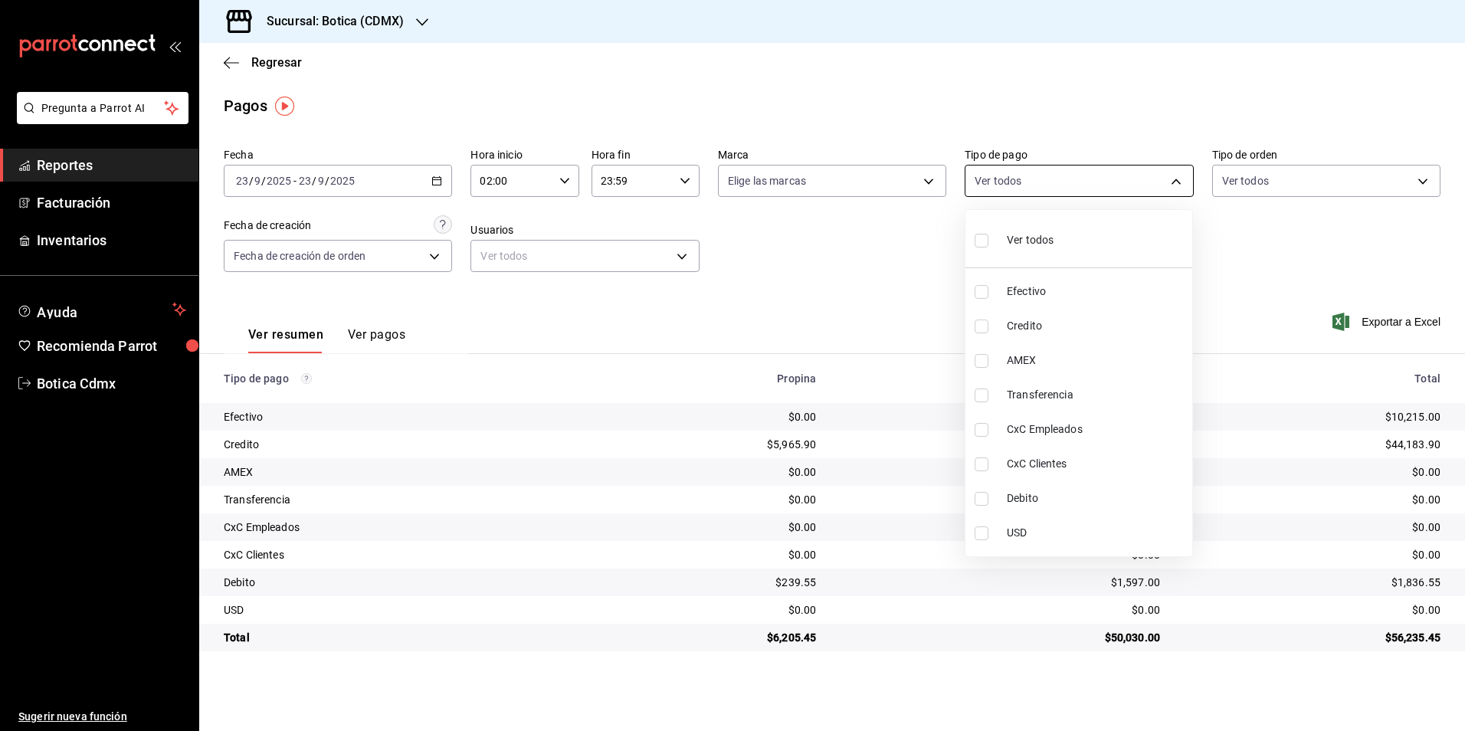
click at [1178, 176] on body "Pregunta a Parrot AI Reportes Facturación Inventarios Ayuda Recomienda Parrot B…" at bounding box center [732, 365] width 1465 height 731
click at [1005, 325] on li "Credito" at bounding box center [1078, 326] width 227 height 34
type input "b4da851e-66ec-43b1-8a0b-e545688a4eb6"
checkbox input "true"
click at [1004, 500] on li "Debito" at bounding box center [1078, 498] width 227 height 34
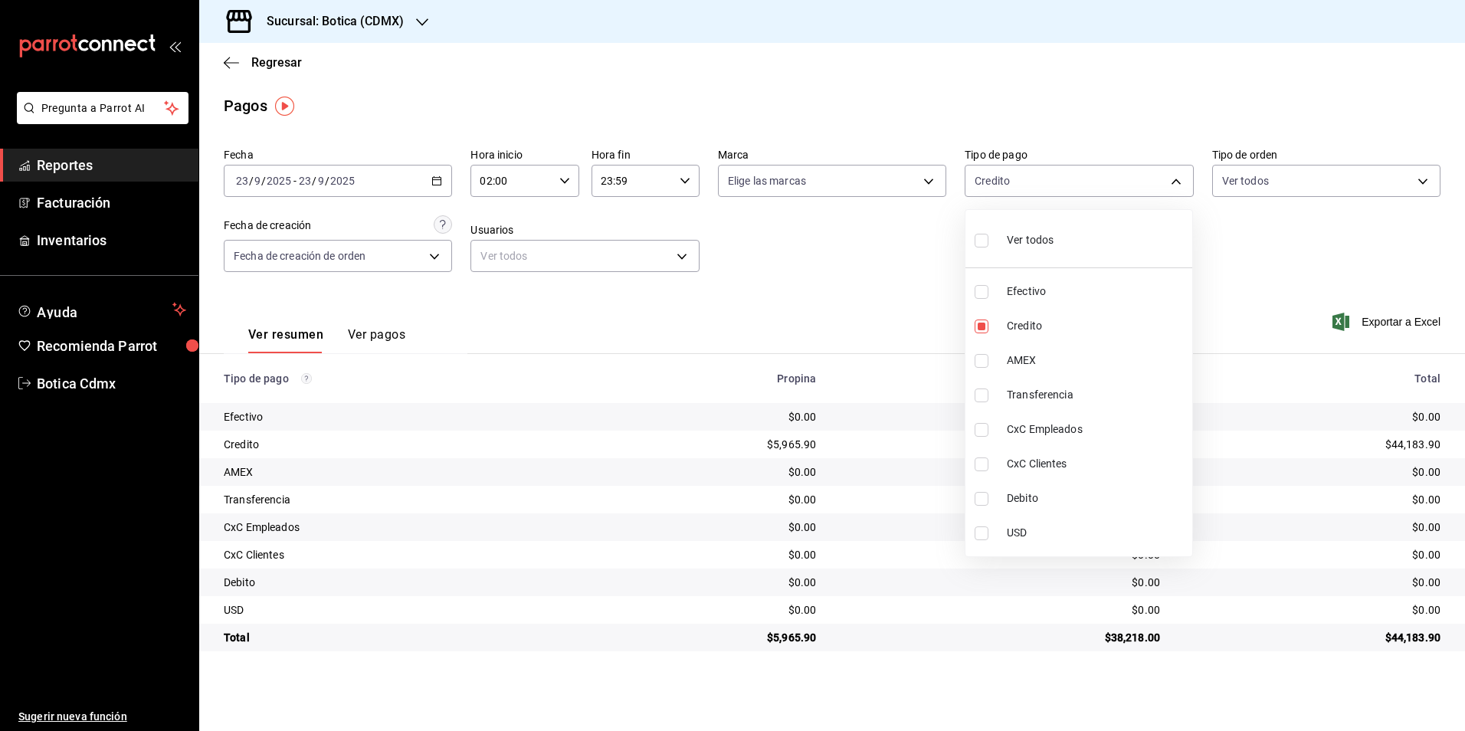
type input "b4da851e-66ec-43b1-8a0b-e545688a4eb6,11579032-5cf0-46af-9956-e0058136143e"
checkbox input "true"
click at [1229, 301] on div at bounding box center [732, 365] width 1465 height 731
click at [1178, 178] on body "Pregunta a Parrot AI Reportes Facturación Inventarios Ayuda Recomienda Parrot B…" at bounding box center [732, 365] width 1465 height 731
click at [995, 249] on div "Ver todos" at bounding box center [1014, 238] width 79 height 33
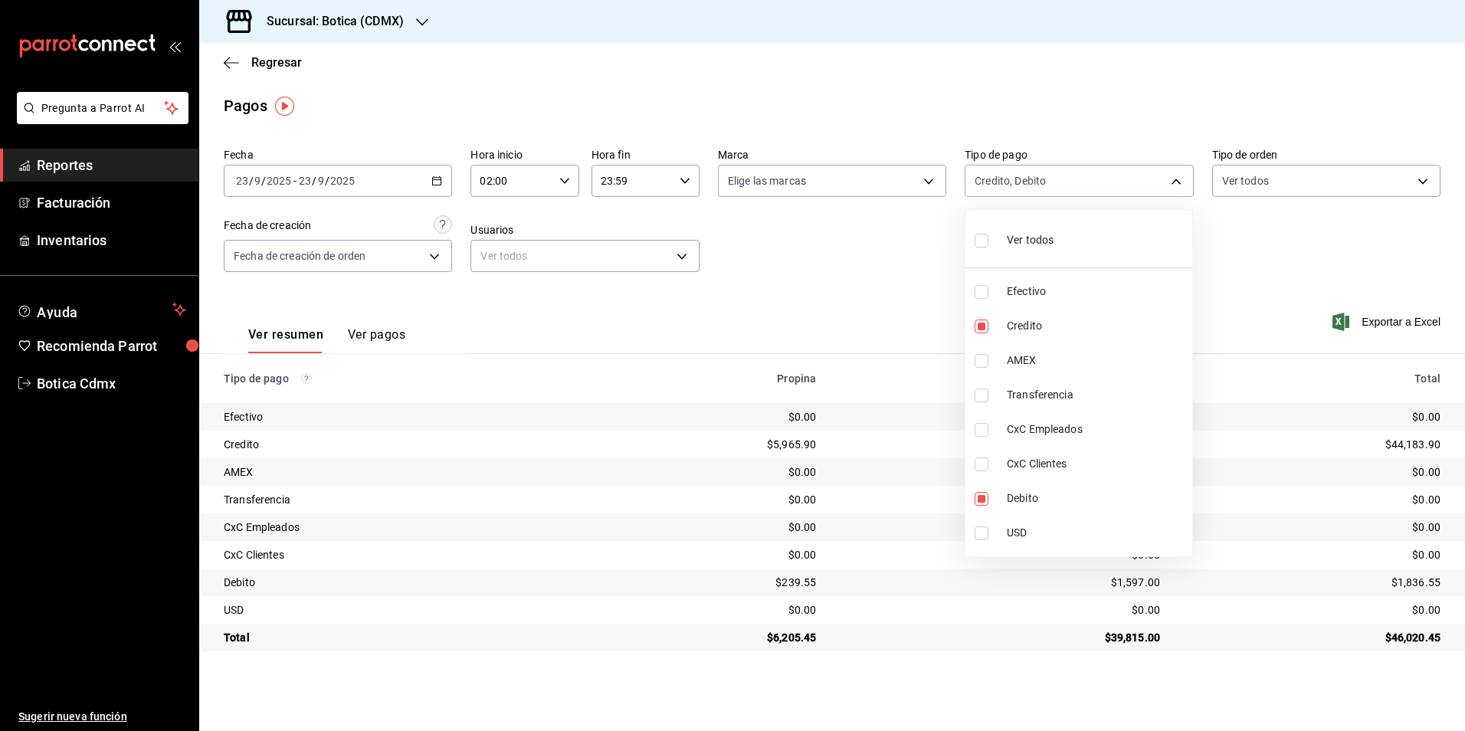
type input "e1ca0108-3f33-4c0f-ad57-d68d77d83aa1,b4da851e-66ec-43b1-8a0b-e545688a4eb6,dd363…"
checkbox input "true"
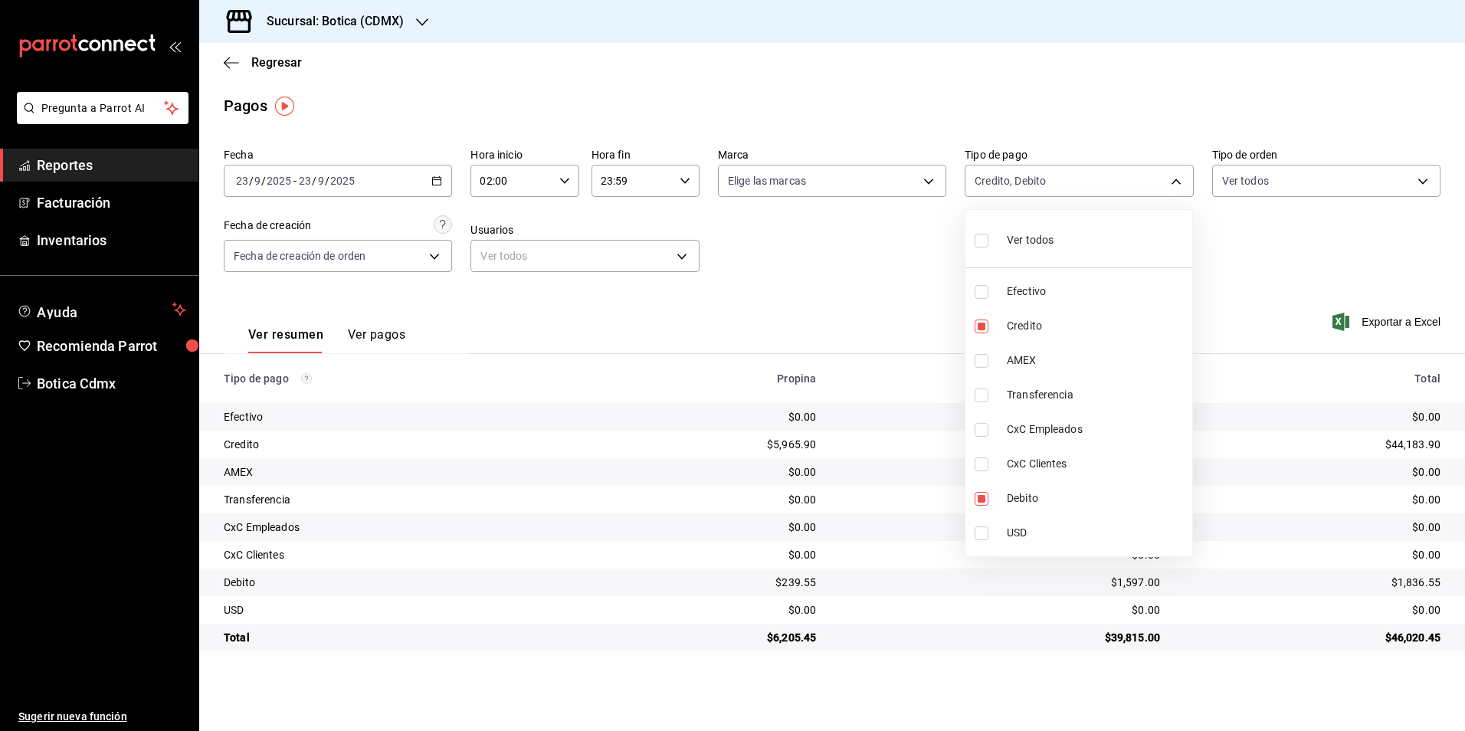
checkbox input "true"
click at [886, 279] on div at bounding box center [732, 365] width 1465 height 731
